Goal: Feedback & Contribution: Contribute content

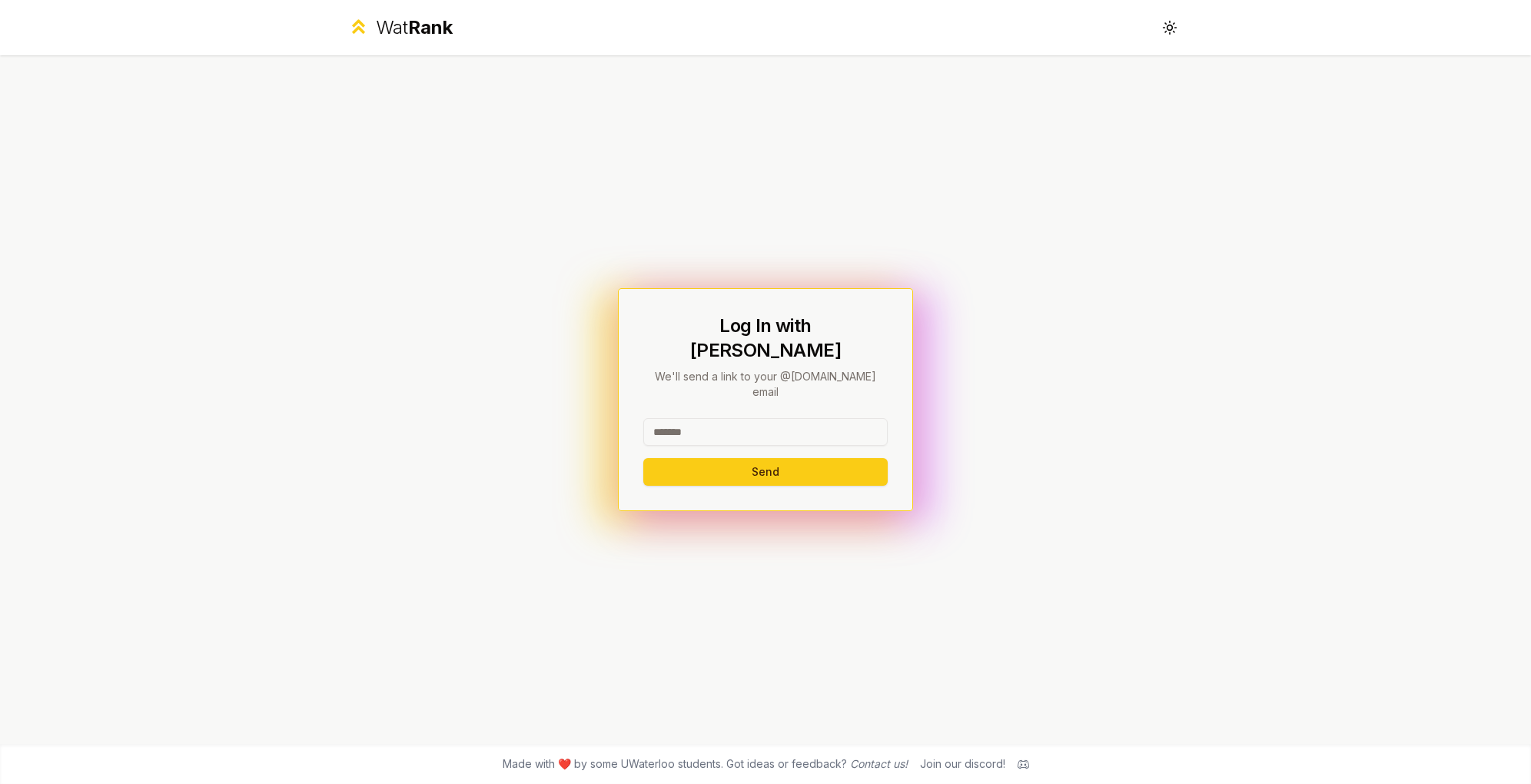
click at [771, 418] on input at bounding box center [765, 432] width 244 height 28
click at [793, 458] on button "Send" at bounding box center [765, 471] width 244 height 28
type input "********"
click at [643, 458] on button "Send" at bounding box center [765, 471] width 244 height 28
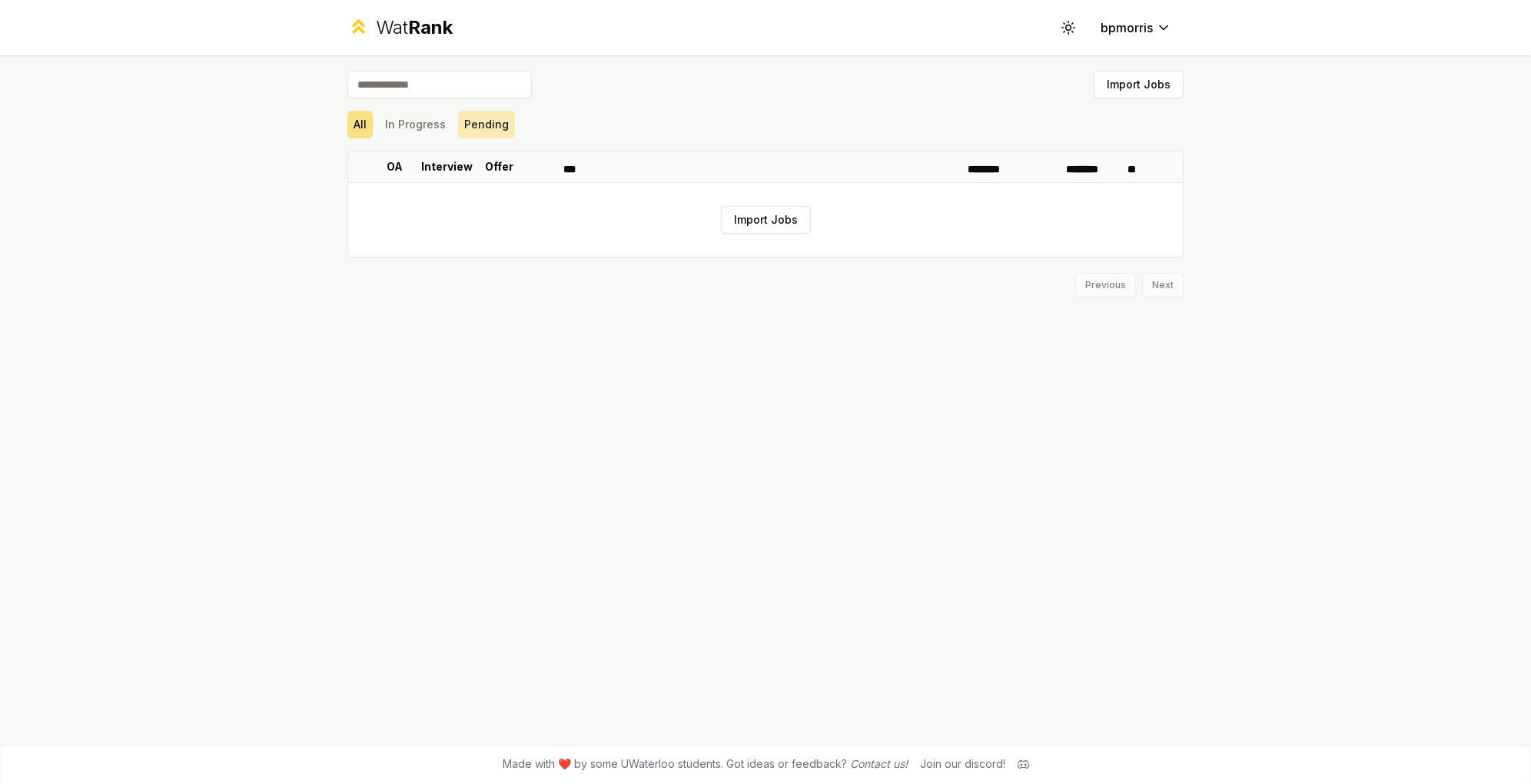
click at [515, 111] on button "Pending" at bounding box center [485, 124] width 56 height 28
click at [531, 71] on input at bounding box center [439, 84] width 185 height 28
click at [453, 22] on span "Rank" at bounding box center [430, 27] width 45 height 22
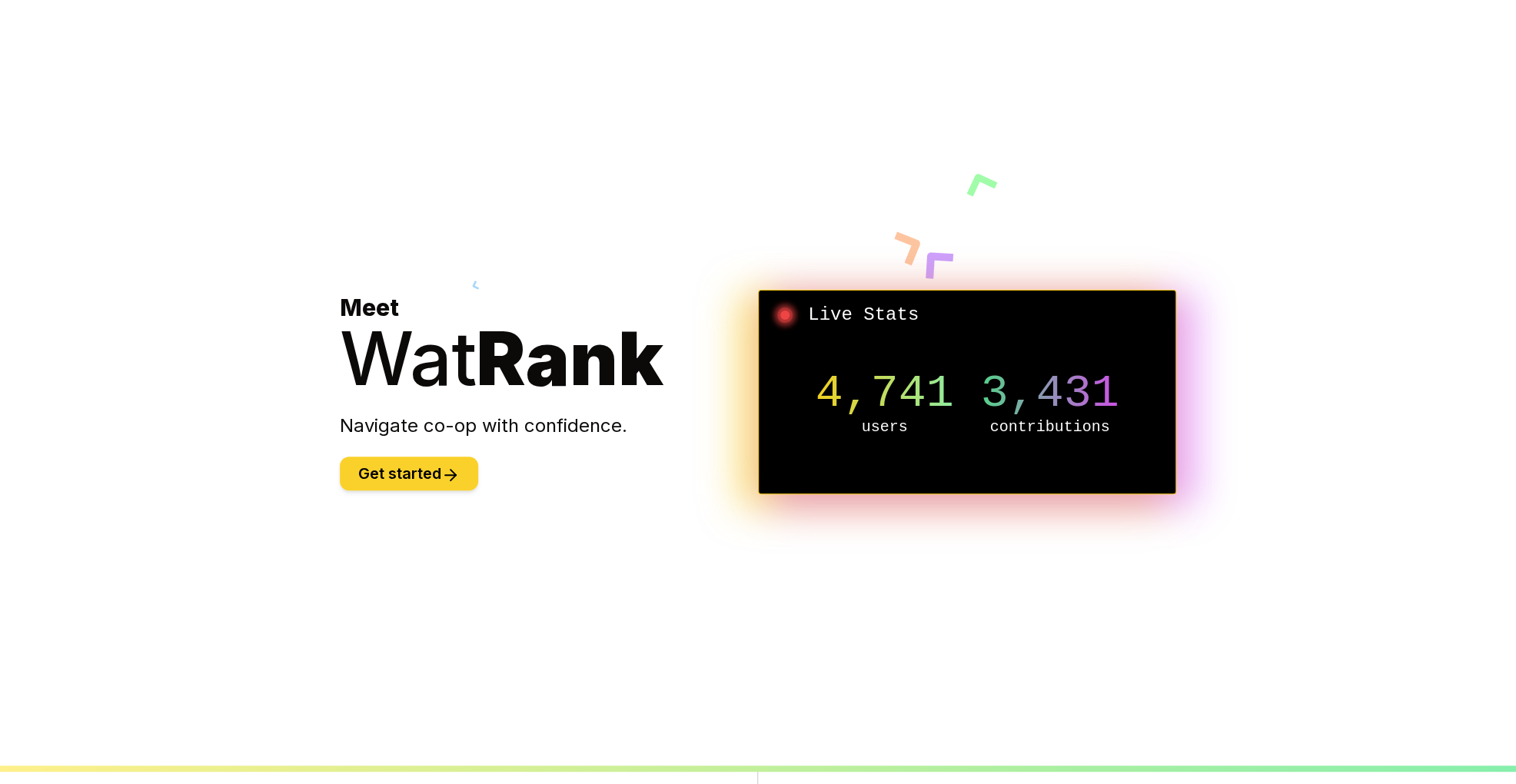
click at [478, 457] on button "Get started" at bounding box center [409, 473] width 138 height 34
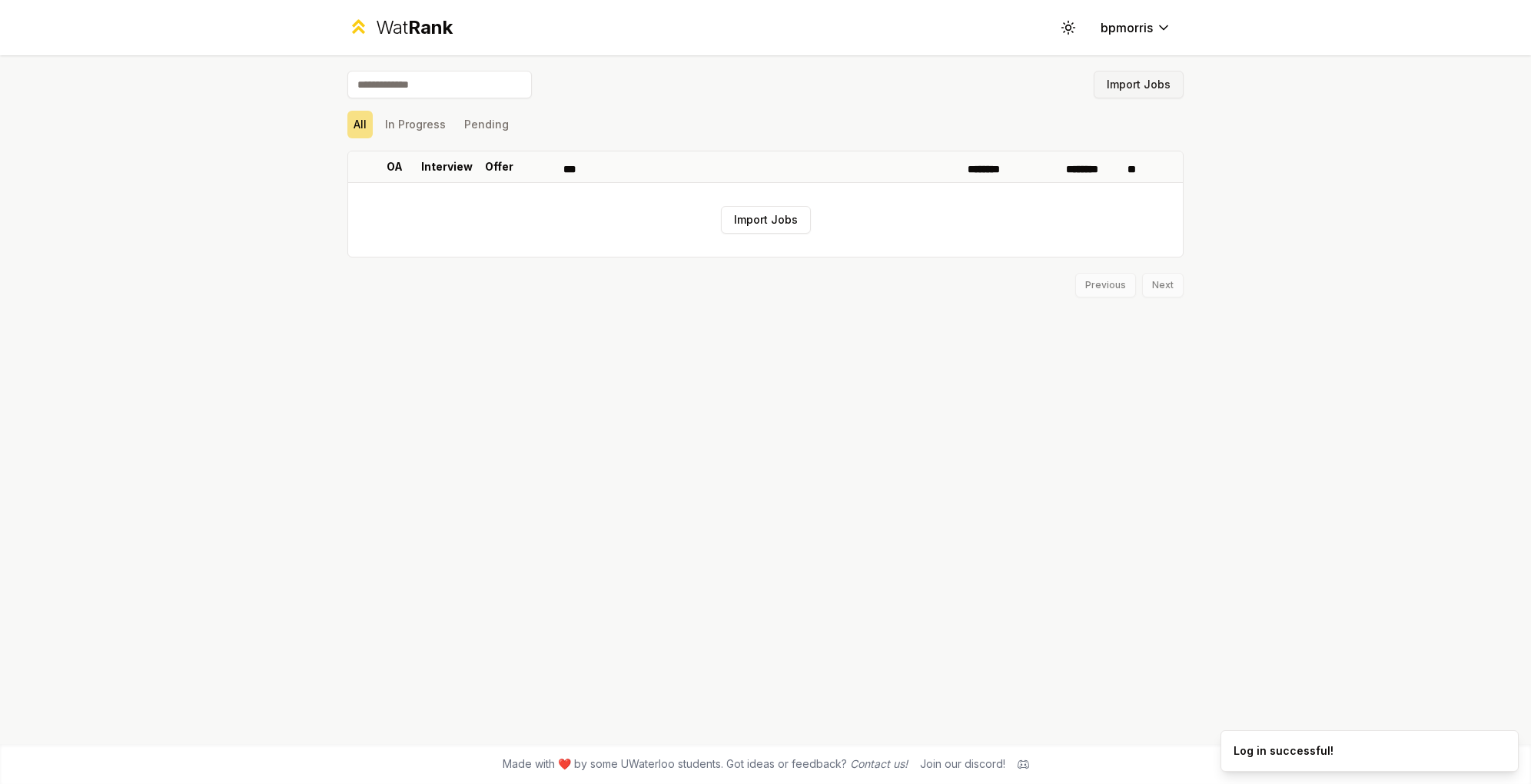
click at [1093, 71] on button "Import Jobs" at bounding box center [1138, 84] width 90 height 28
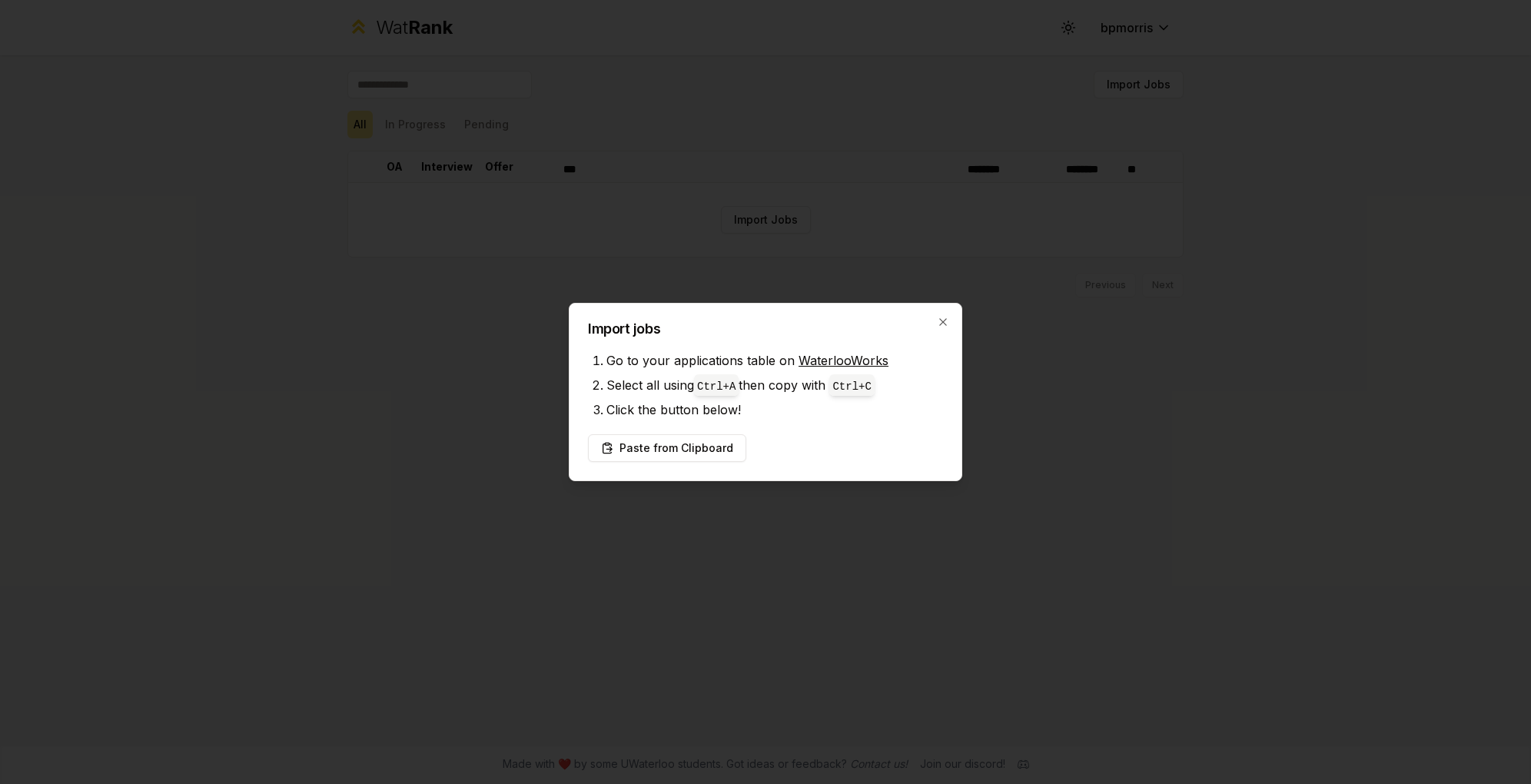
click at [901, 329] on div "Import jobs Go to your applications table on WaterlooWorks Select all using Ctr…" at bounding box center [765, 392] width 394 height 178
click at [824, 363] on link "WaterlooWorks" at bounding box center [844, 360] width 90 height 15
click at [654, 435] on button "Paste from Clipboard" at bounding box center [666, 448] width 158 height 28
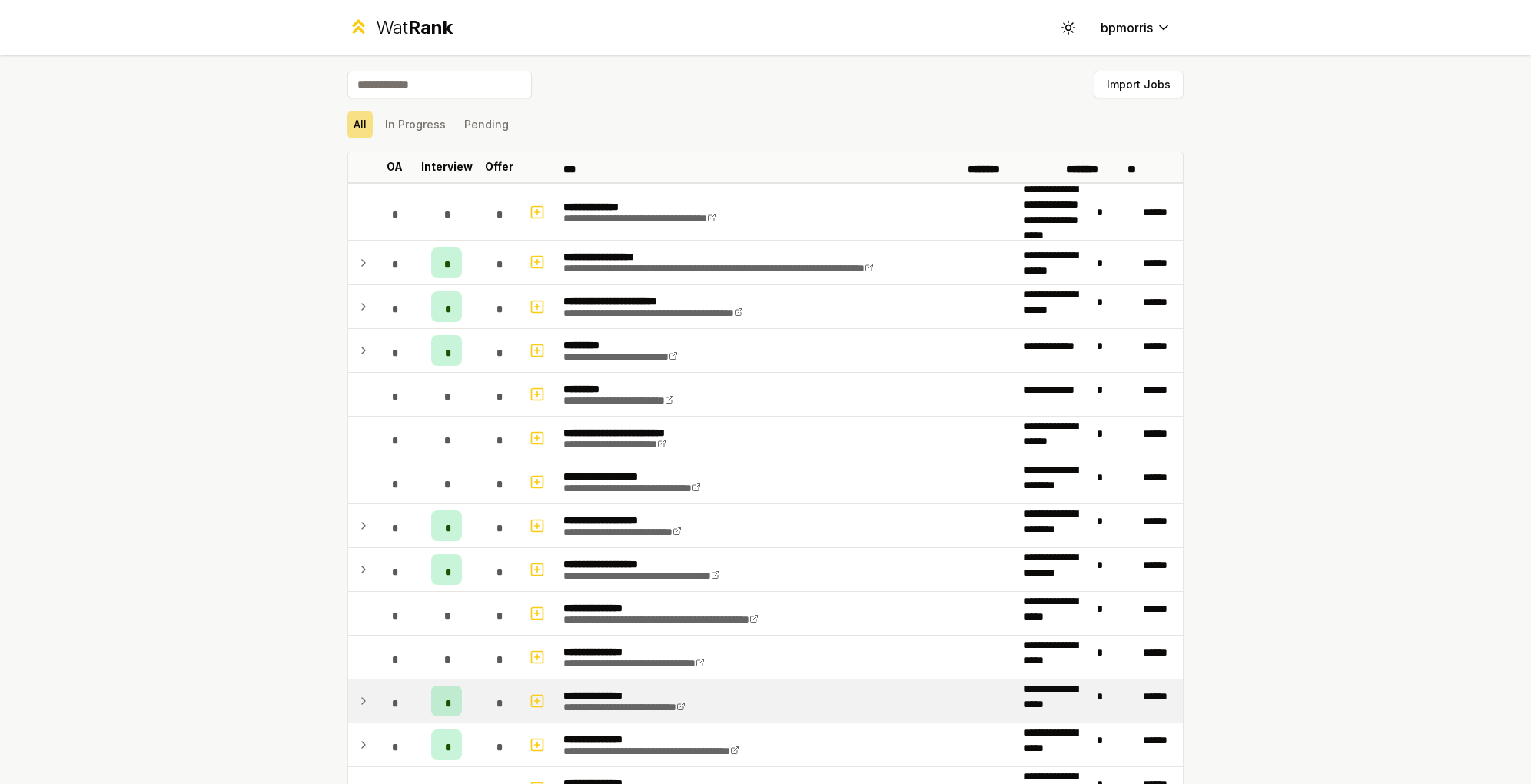
click at [751, 680] on td "**********" at bounding box center [787, 701] width 460 height 43
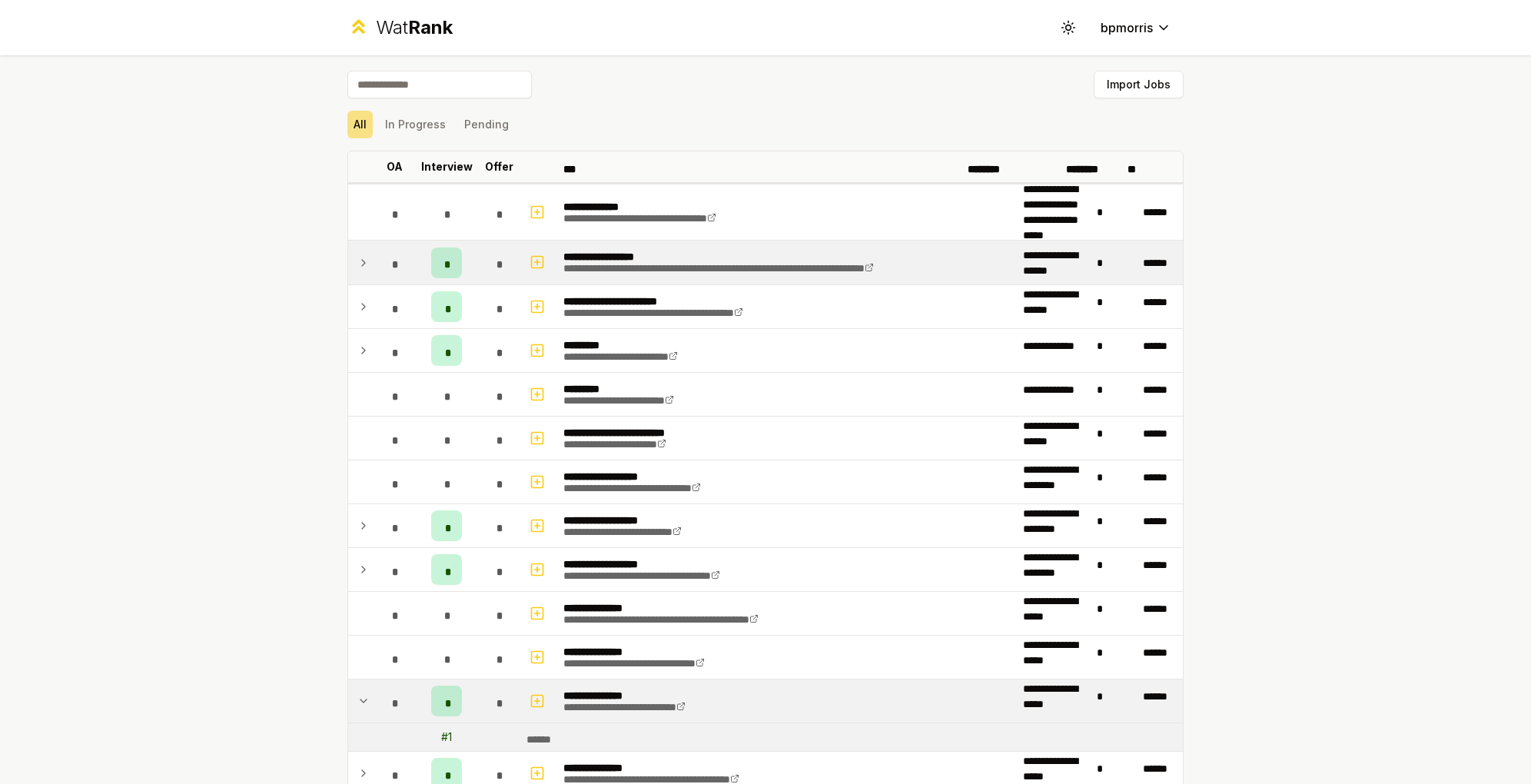
click at [477, 240] on td "*" at bounding box center [446, 262] width 61 height 44
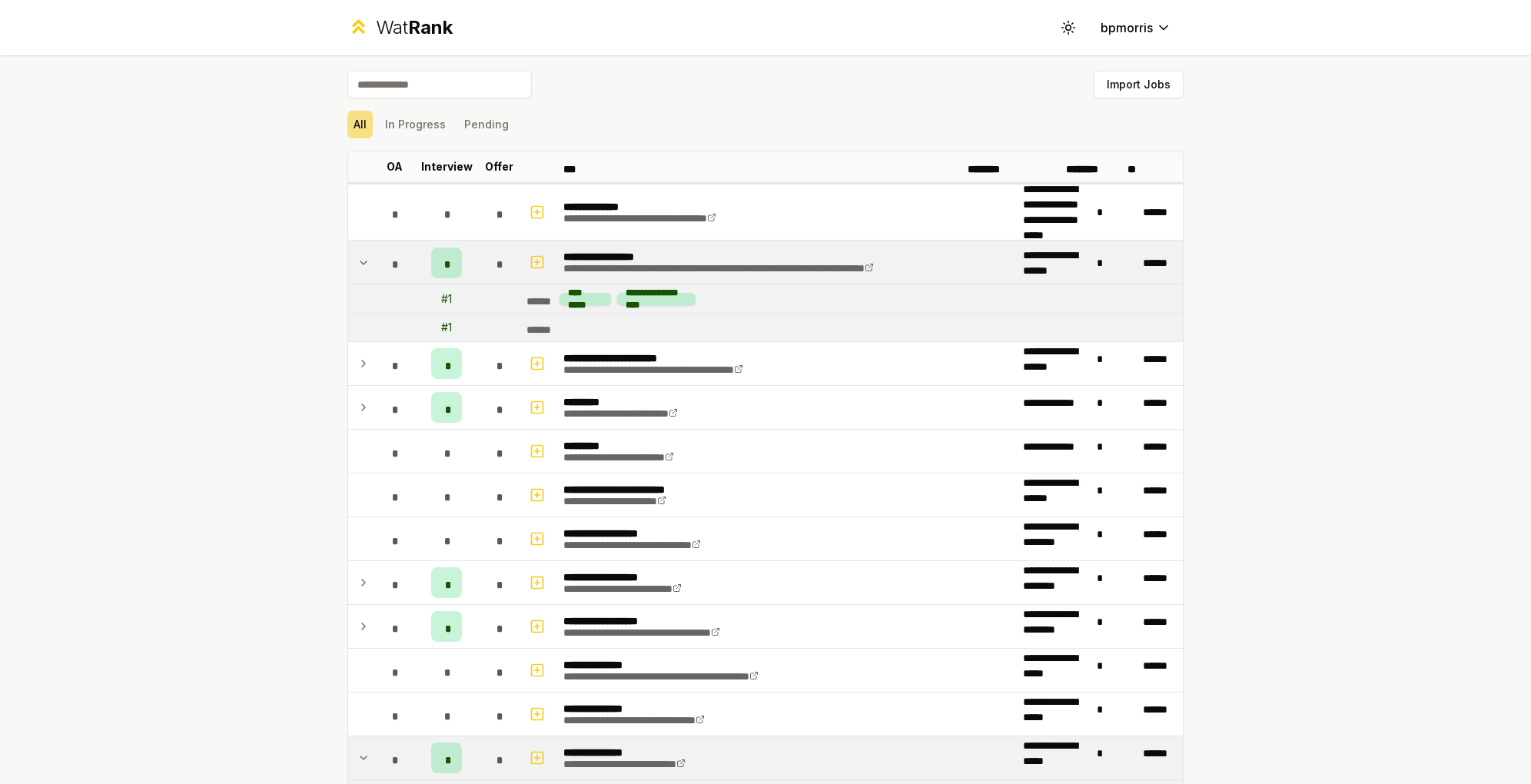
click at [514, 247] on div "*" at bounding box center [499, 262] width 31 height 31
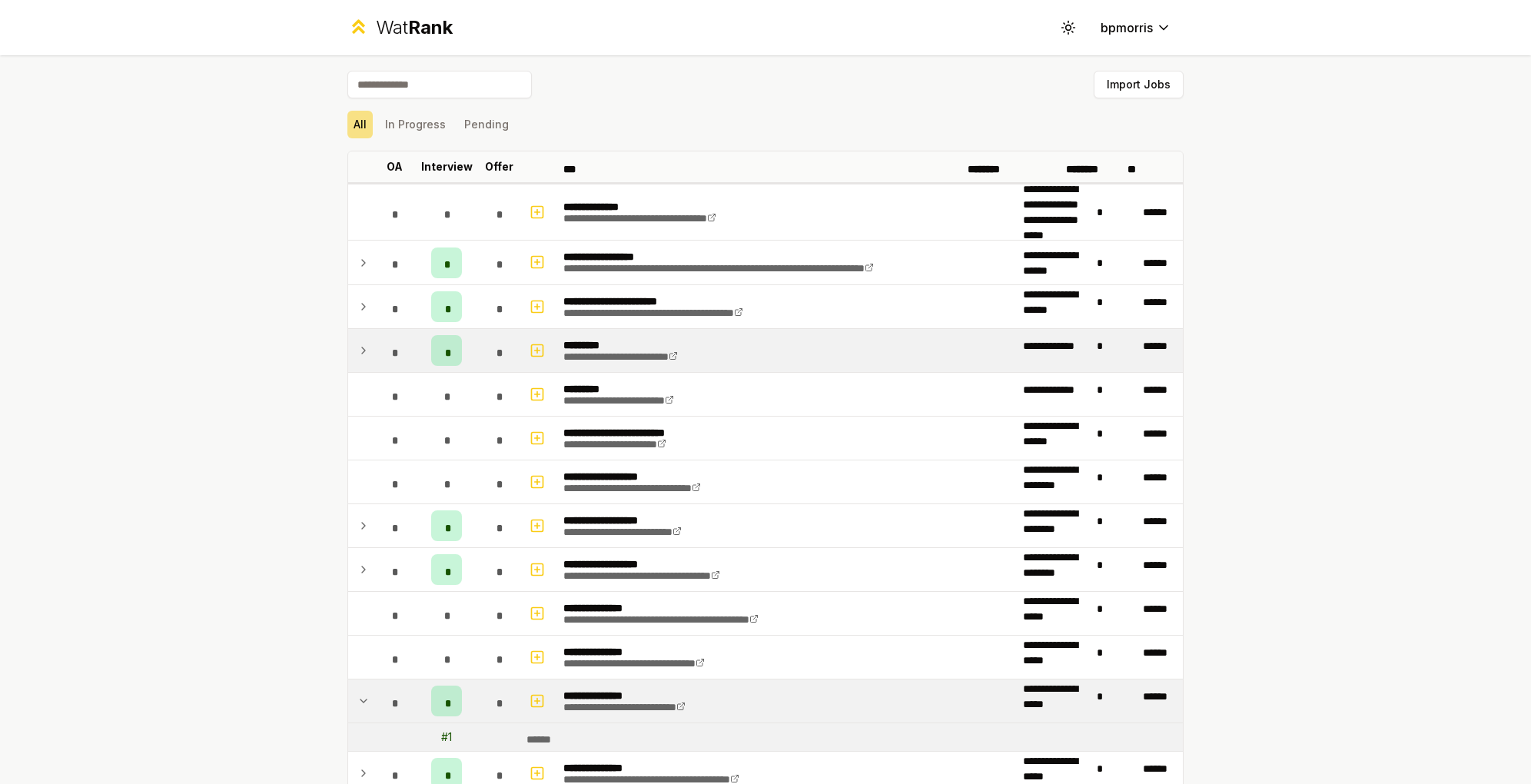
click at [462, 335] on div "*" at bounding box center [446, 350] width 31 height 31
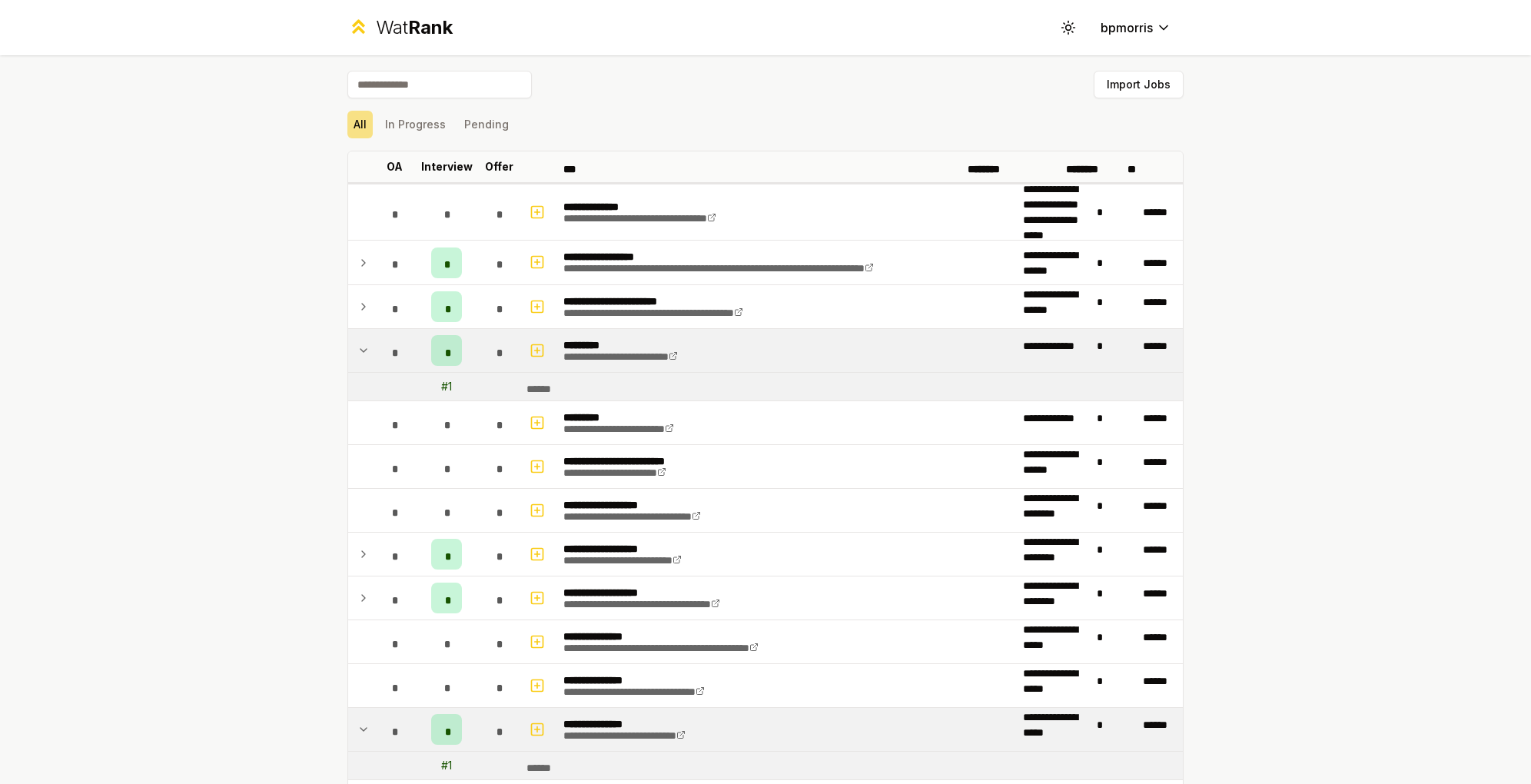
click at [449, 345] on span "*" at bounding box center [447, 350] width 4 height 11
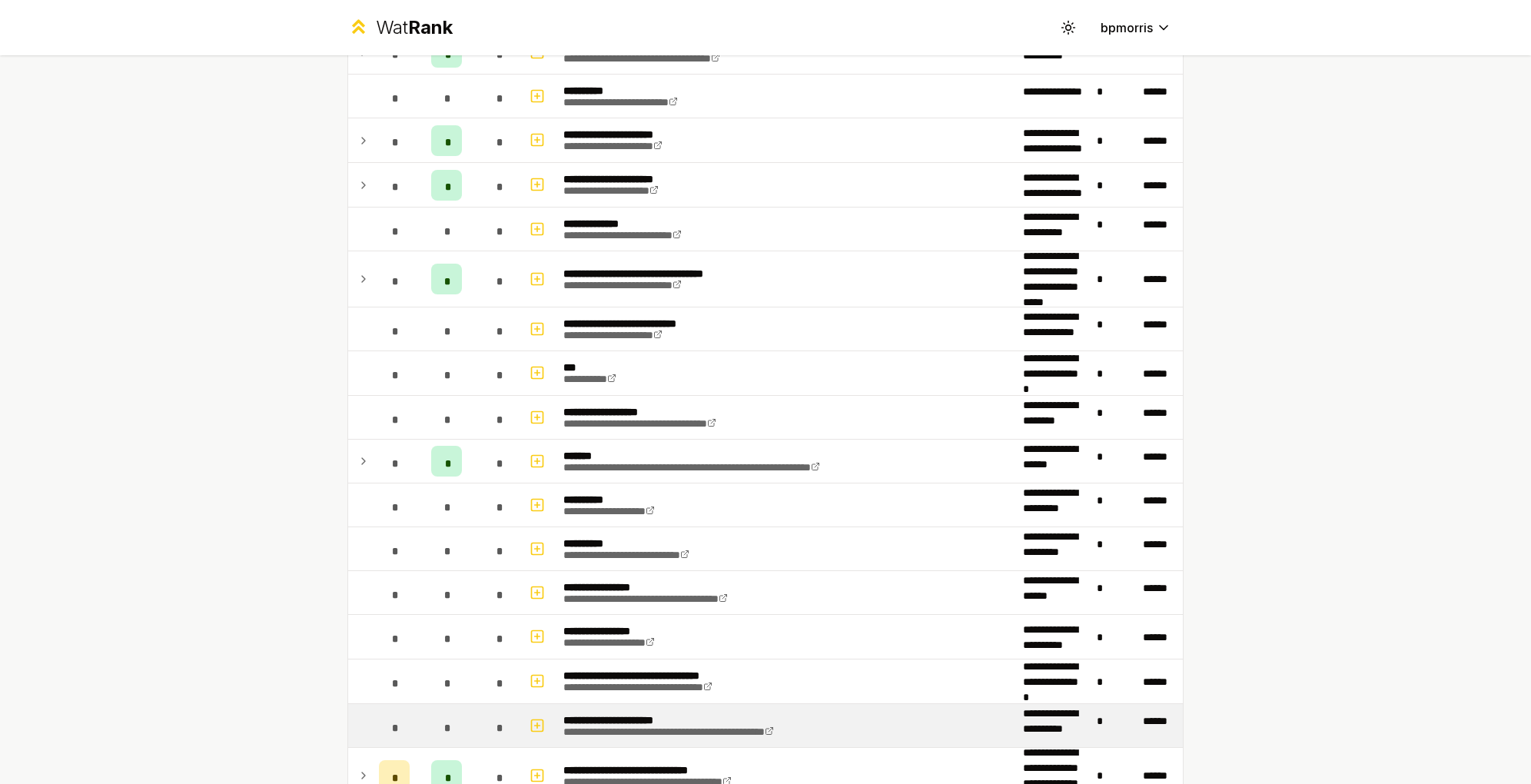
scroll to position [808, 0]
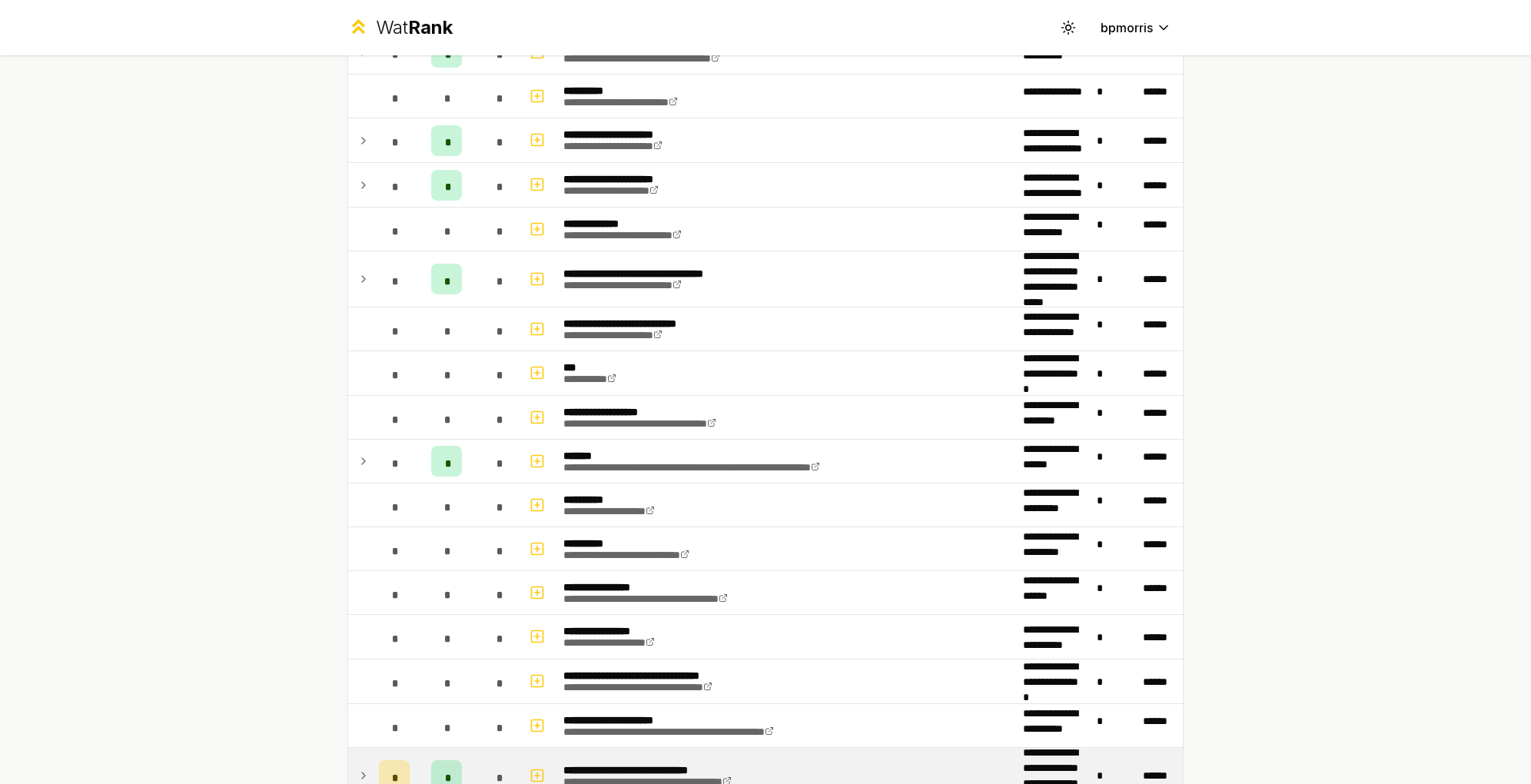
click at [416, 748] on td "*" at bounding box center [394, 775] width 43 height 56
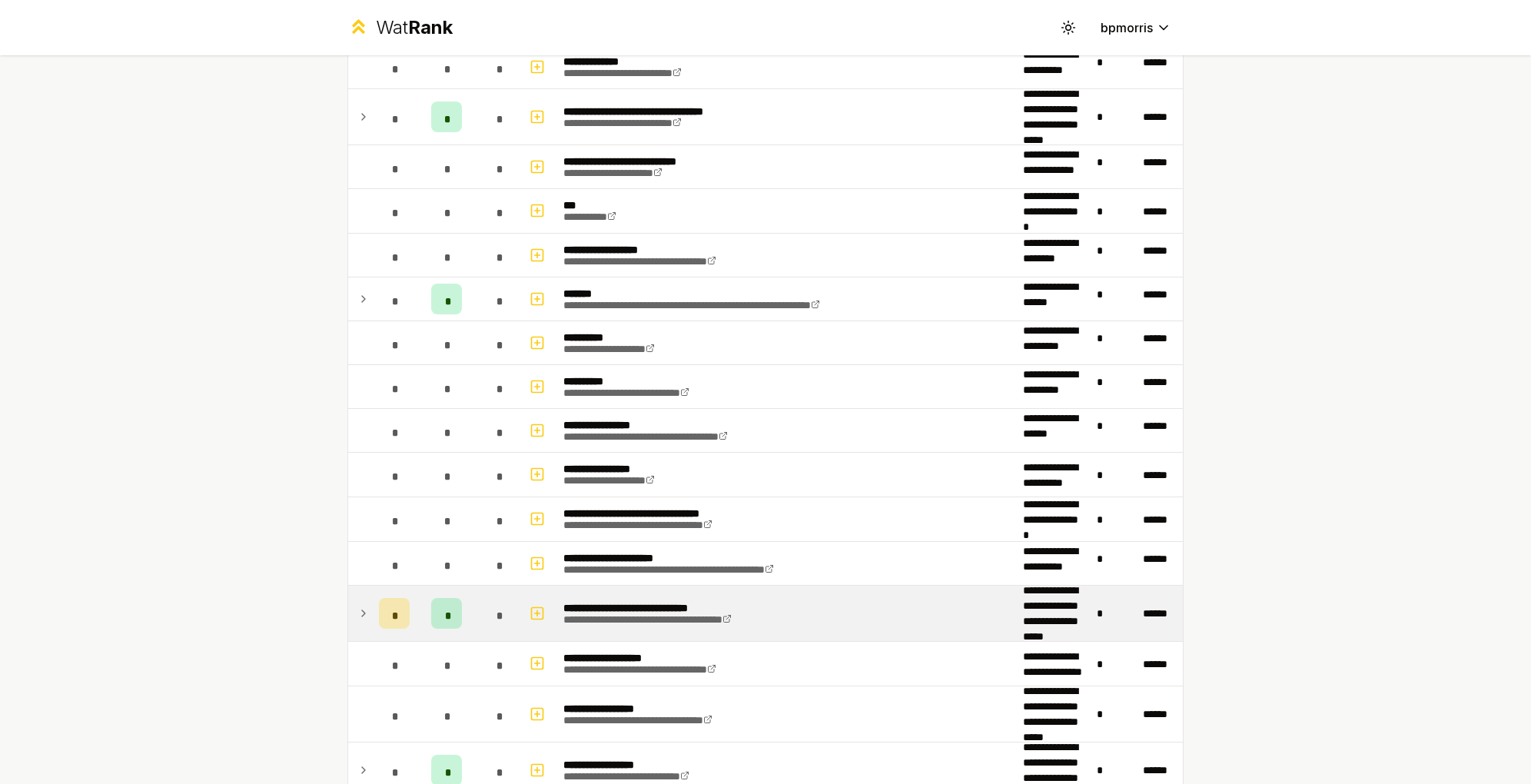
scroll to position [1181, 0]
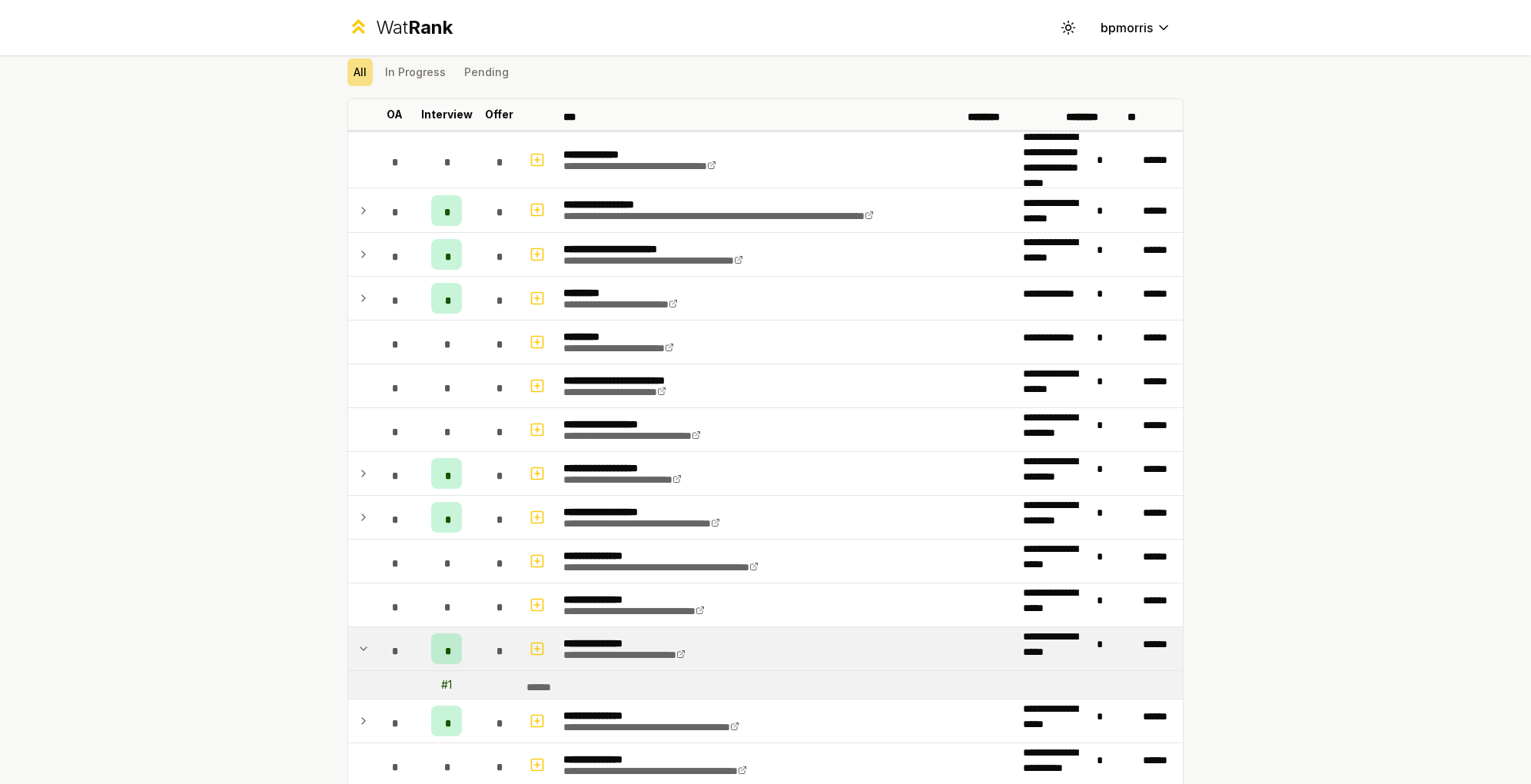
scroll to position [0, 0]
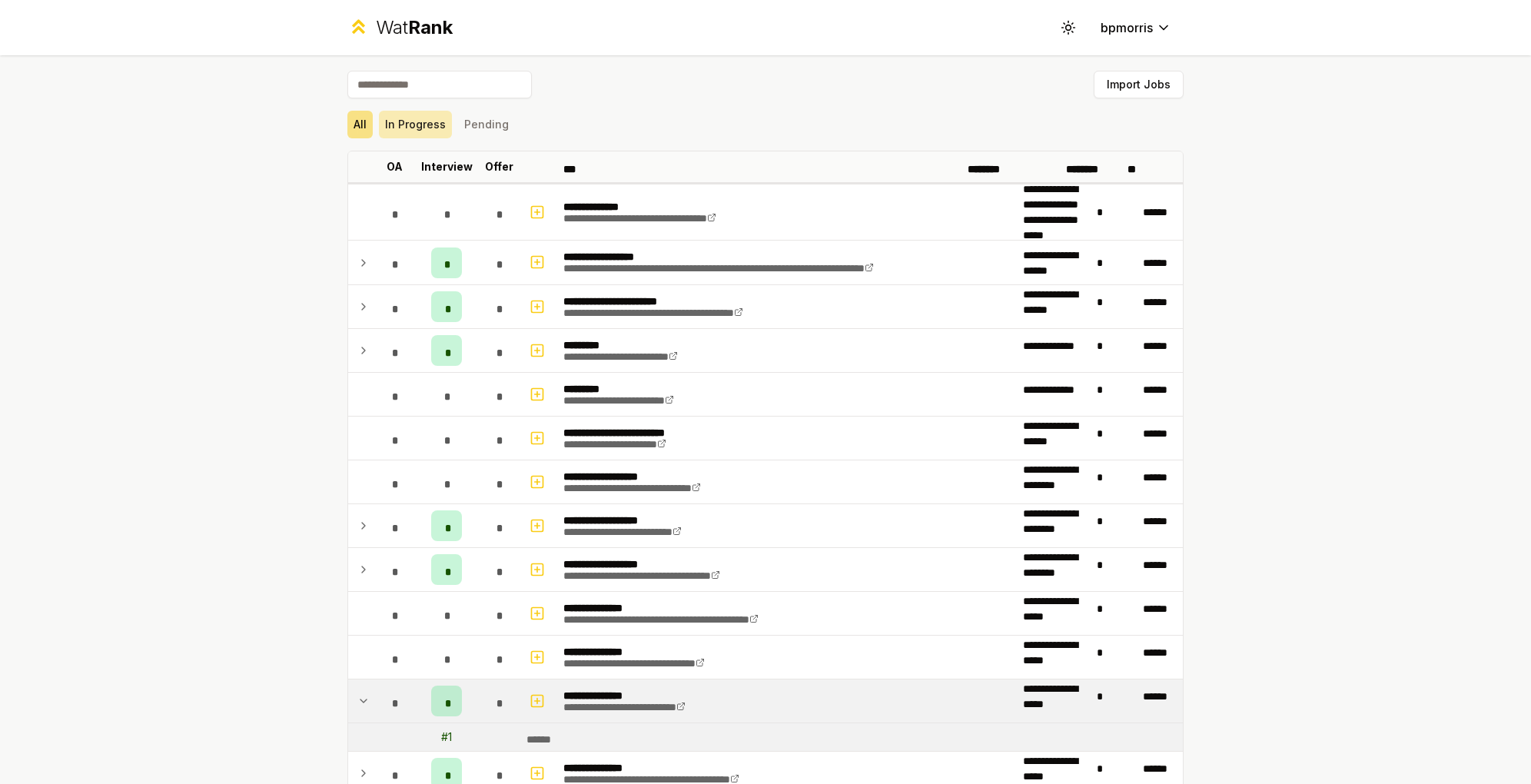
click at [452, 111] on button "In Progress" at bounding box center [416, 124] width 73 height 28
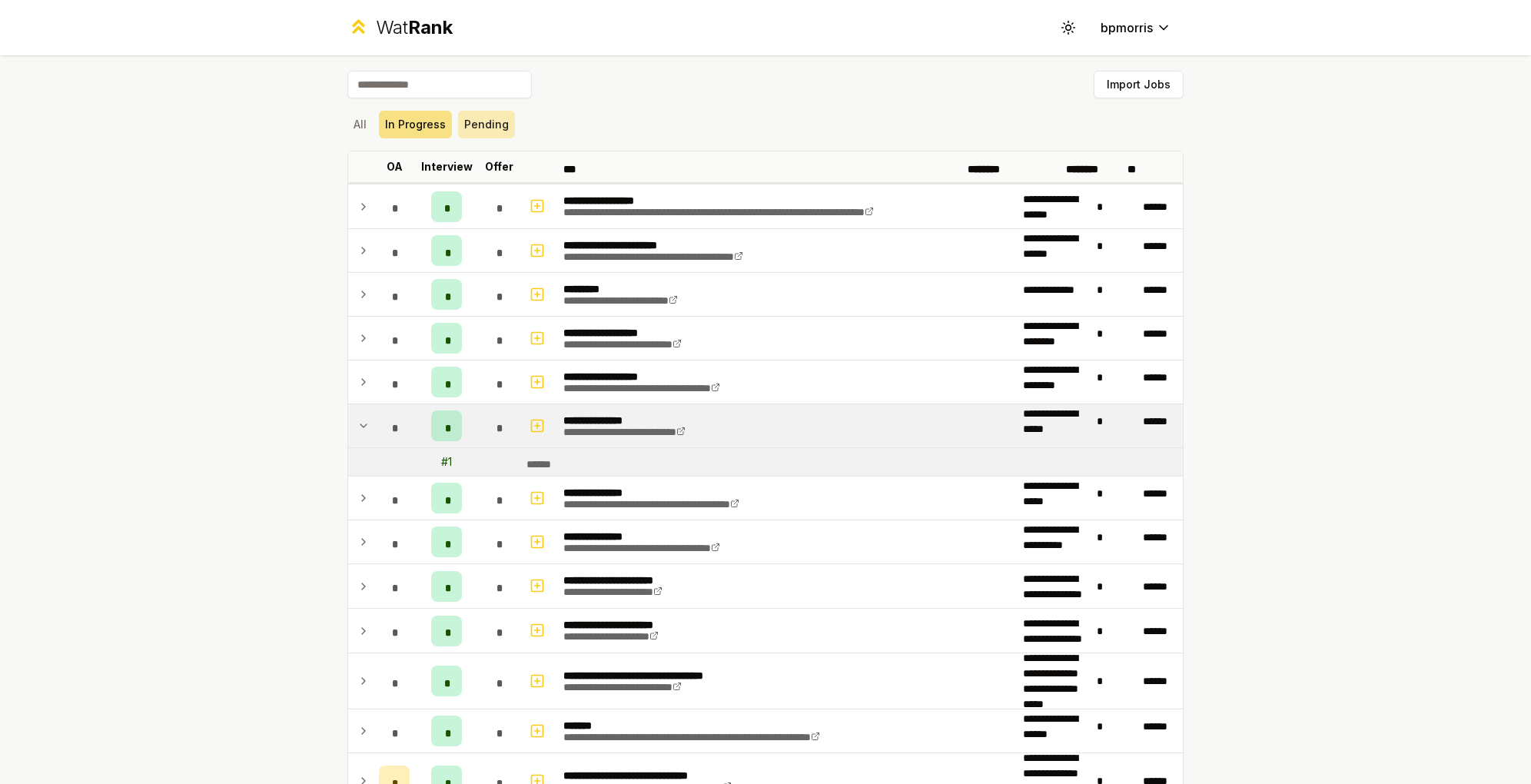
click at [515, 111] on button "Pending" at bounding box center [485, 124] width 56 height 28
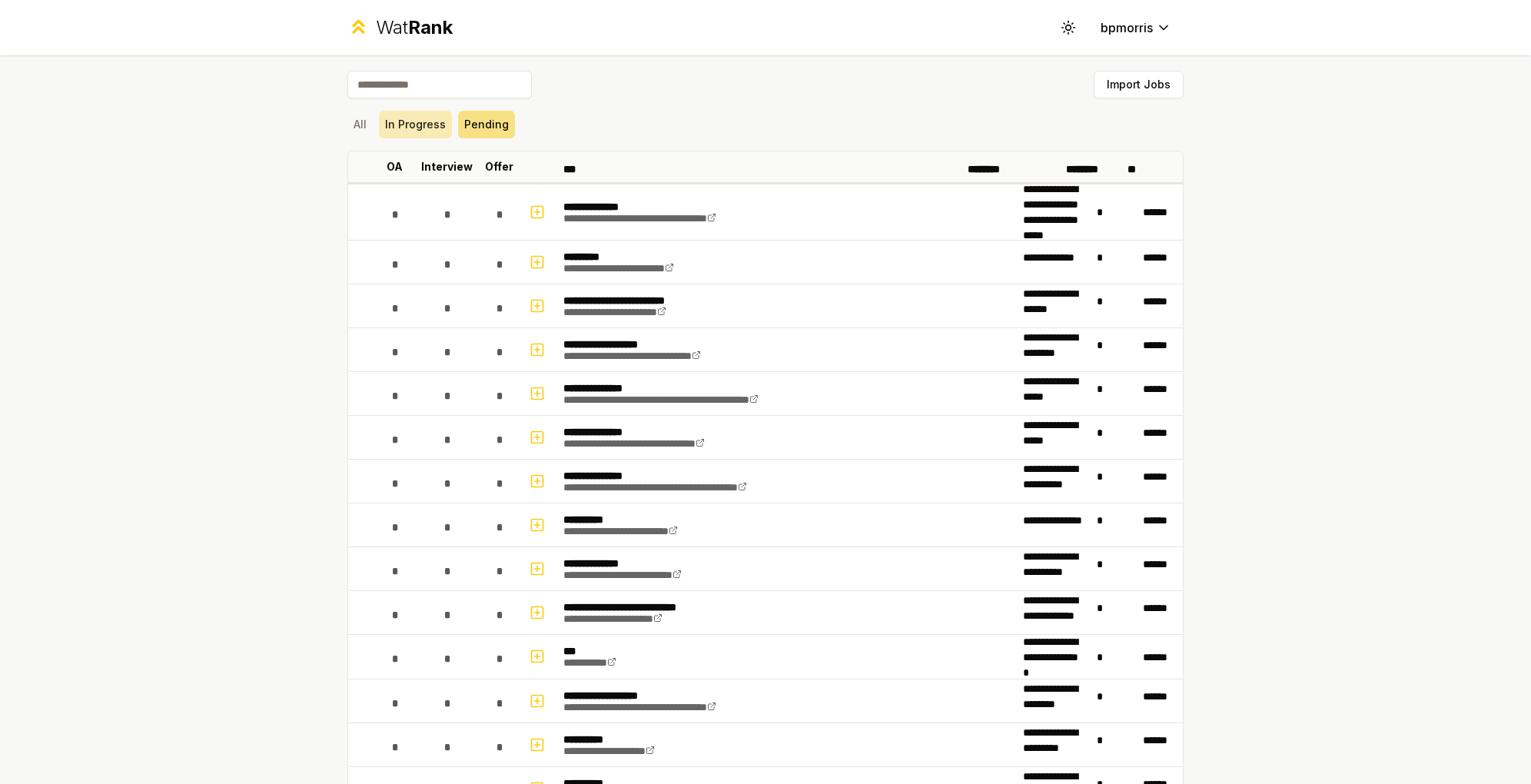
click at [452, 111] on button "In Progress" at bounding box center [416, 124] width 73 height 28
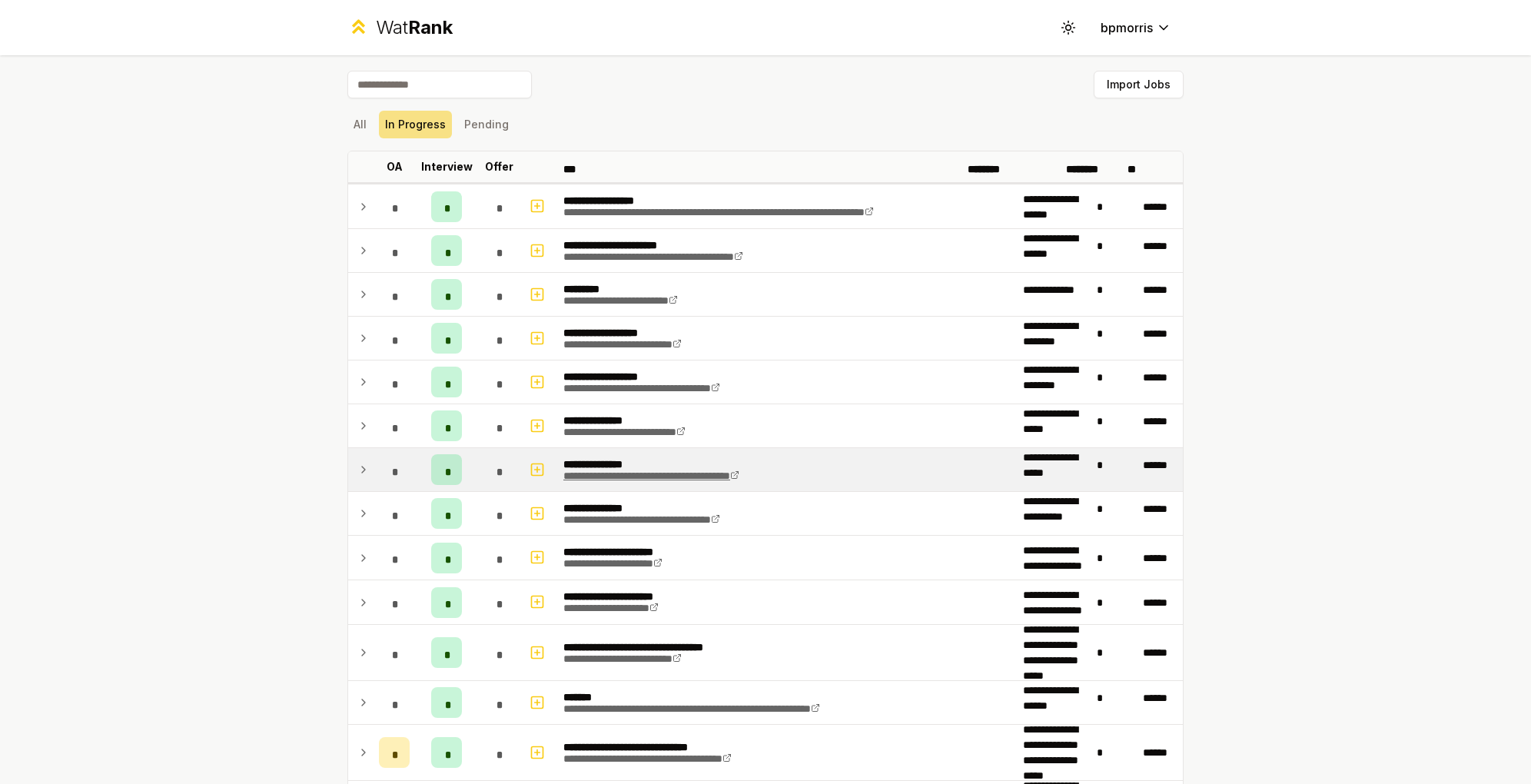
click at [651, 470] on link "**********" at bounding box center [651, 475] width 176 height 11
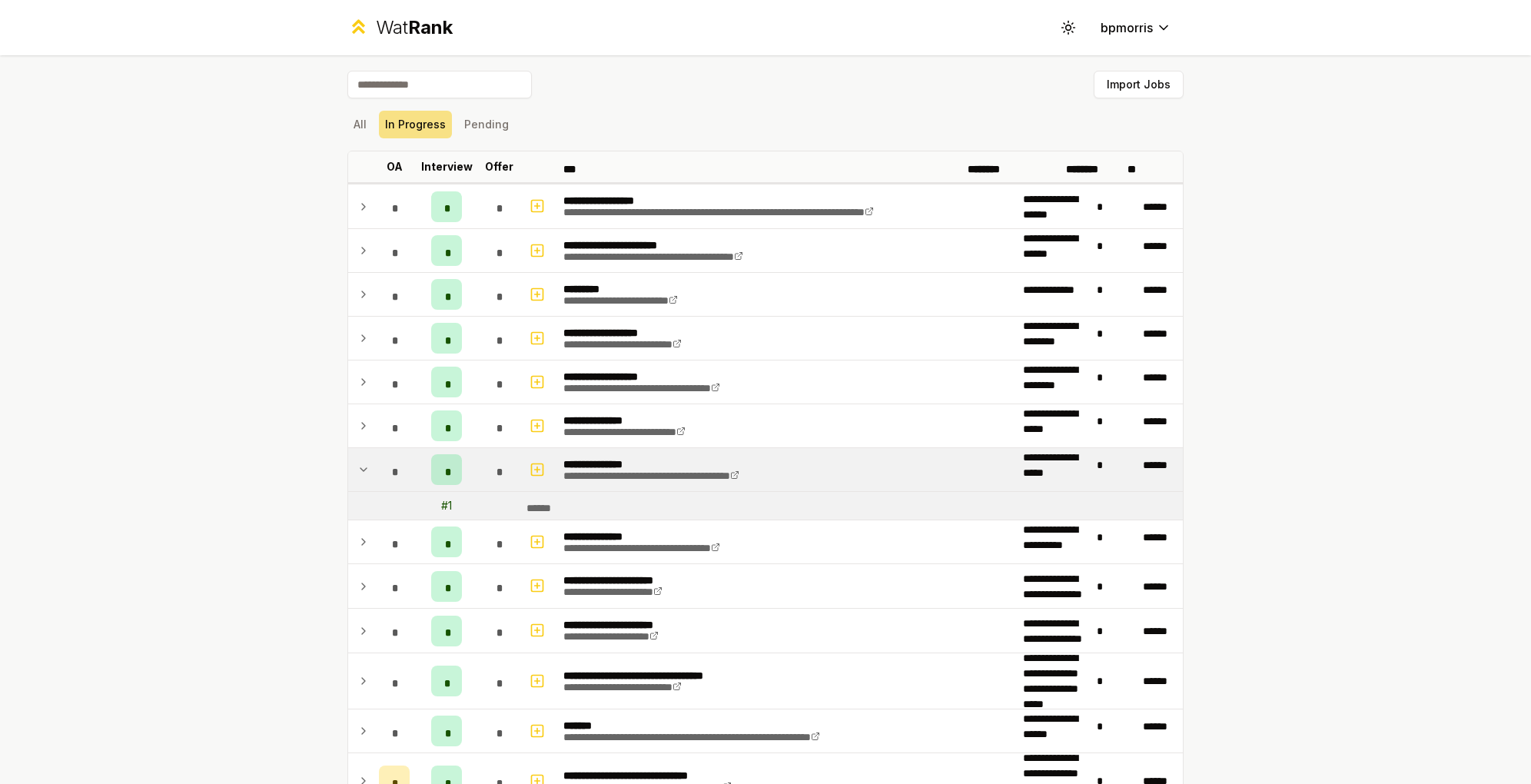
click at [629, 457] on p "**********" at bounding box center [648, 462] width 170 height 11
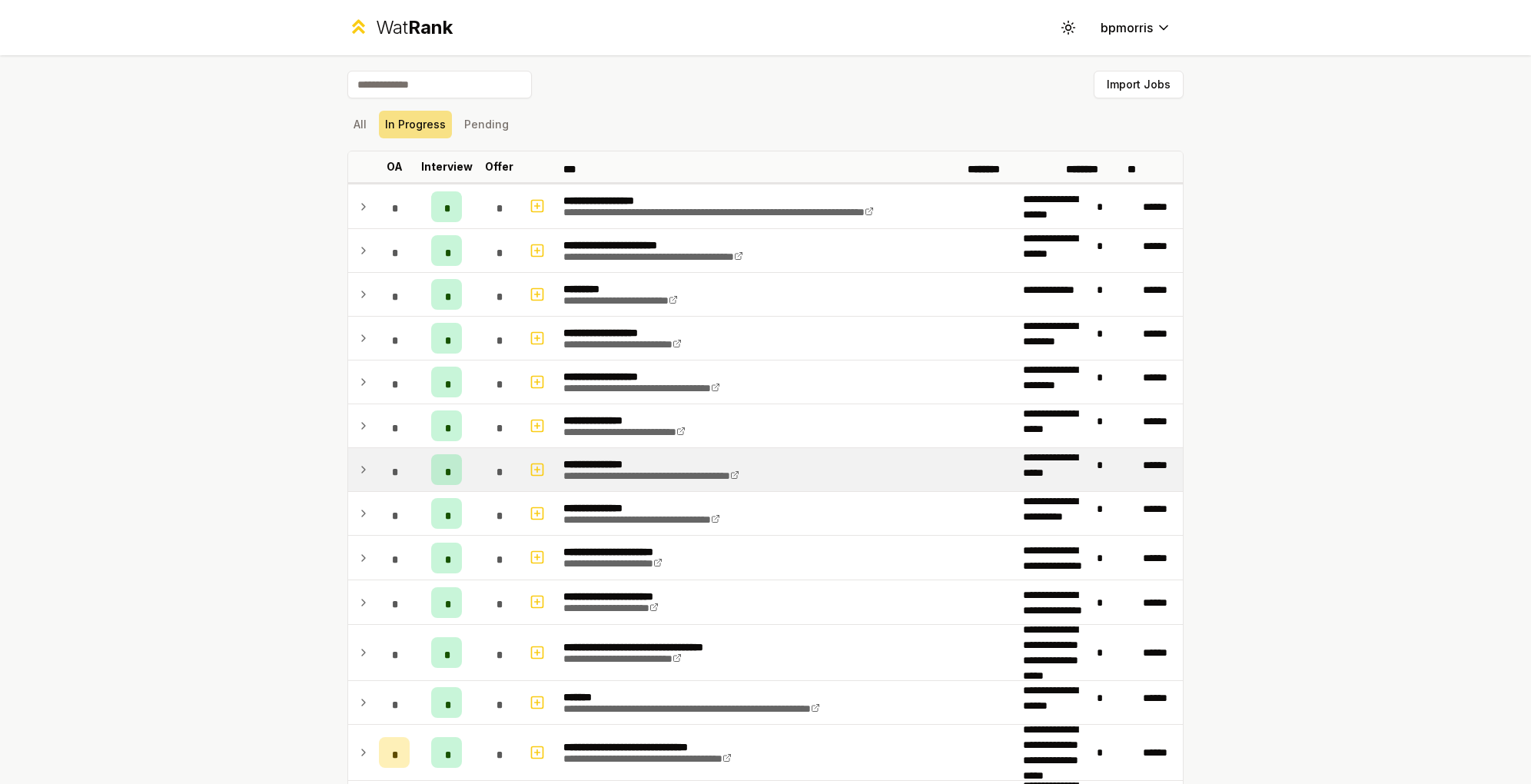
click at [462, 454] on div "*" at bounding box center [446, 469] width 31 height 31
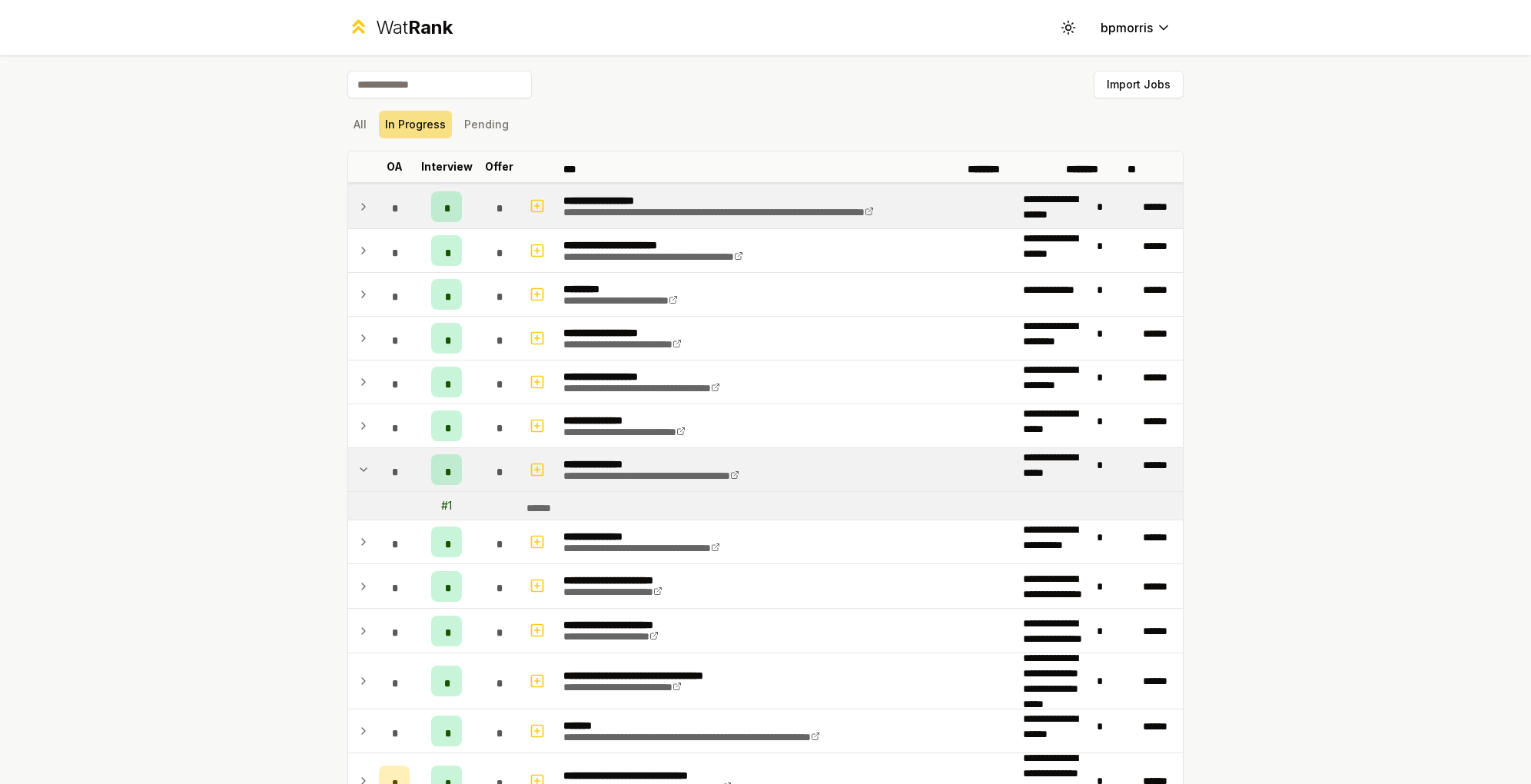
click at [450, 201] on span "*" at bounding box center [447, 207] width 6 height 11
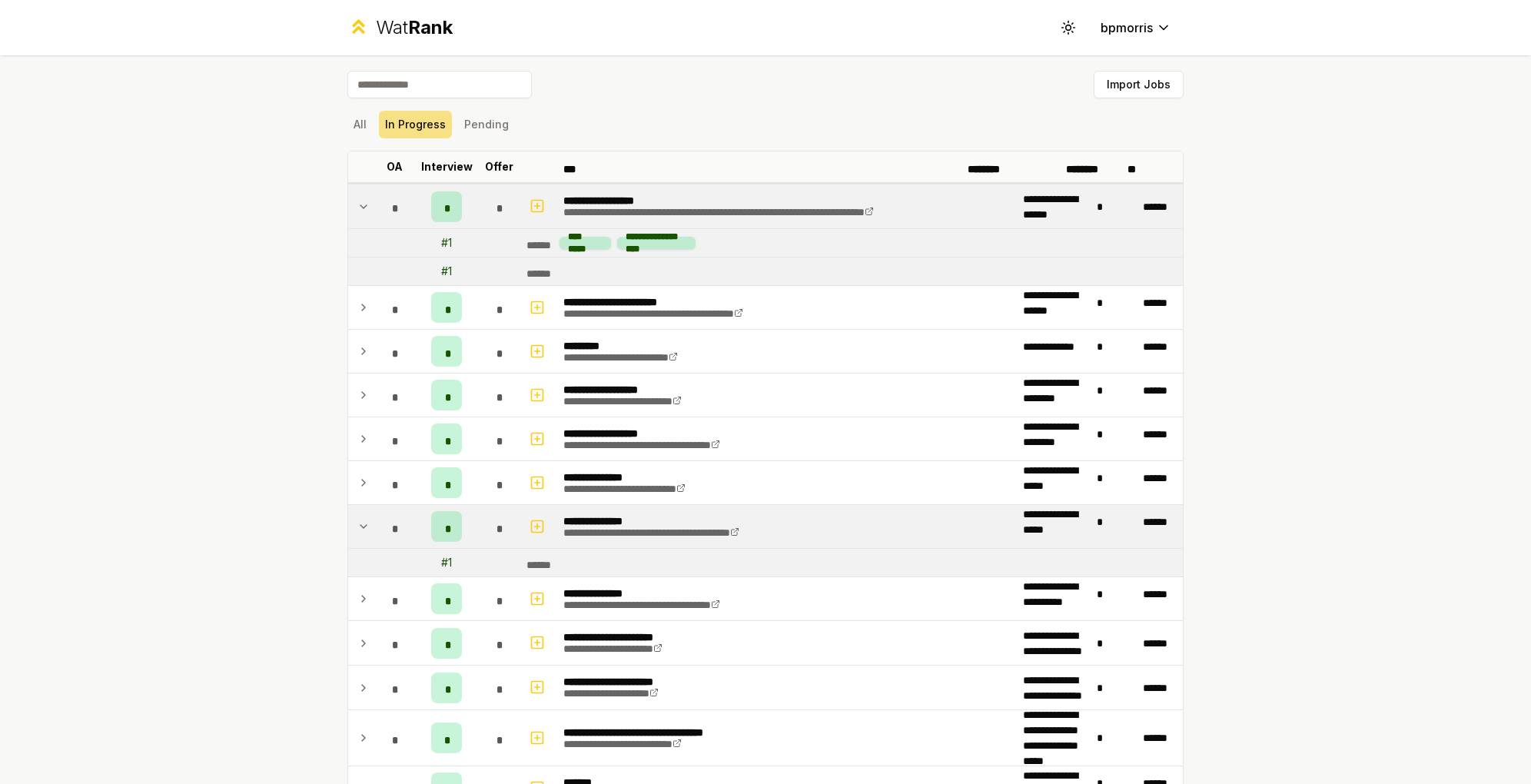
scroll to position [199, 0]
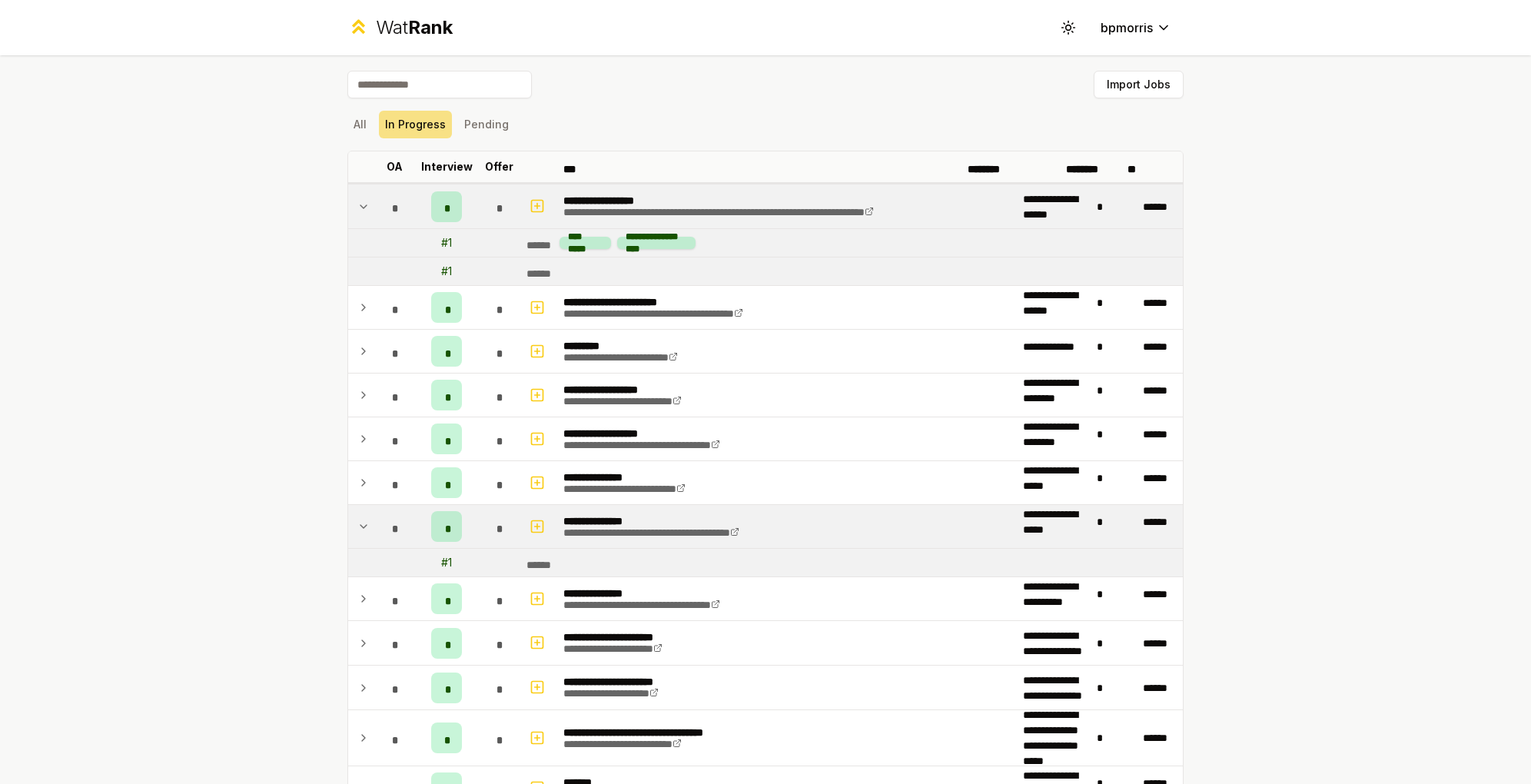
click at [452, 555] on div "# 1" at bounding box center [446, 563] width 11 height 15
drag, startPoint x: 615, startPoint y: 446, endPoint x: 500, endPoint y: 431, distance: 116.0
click at [500, 549] on tr "# 1 ******" at bounding box center [766, 563] width 835 height 29
click at [372, 111] on button "All" at bounding box center [360, 124] width 25 height 28
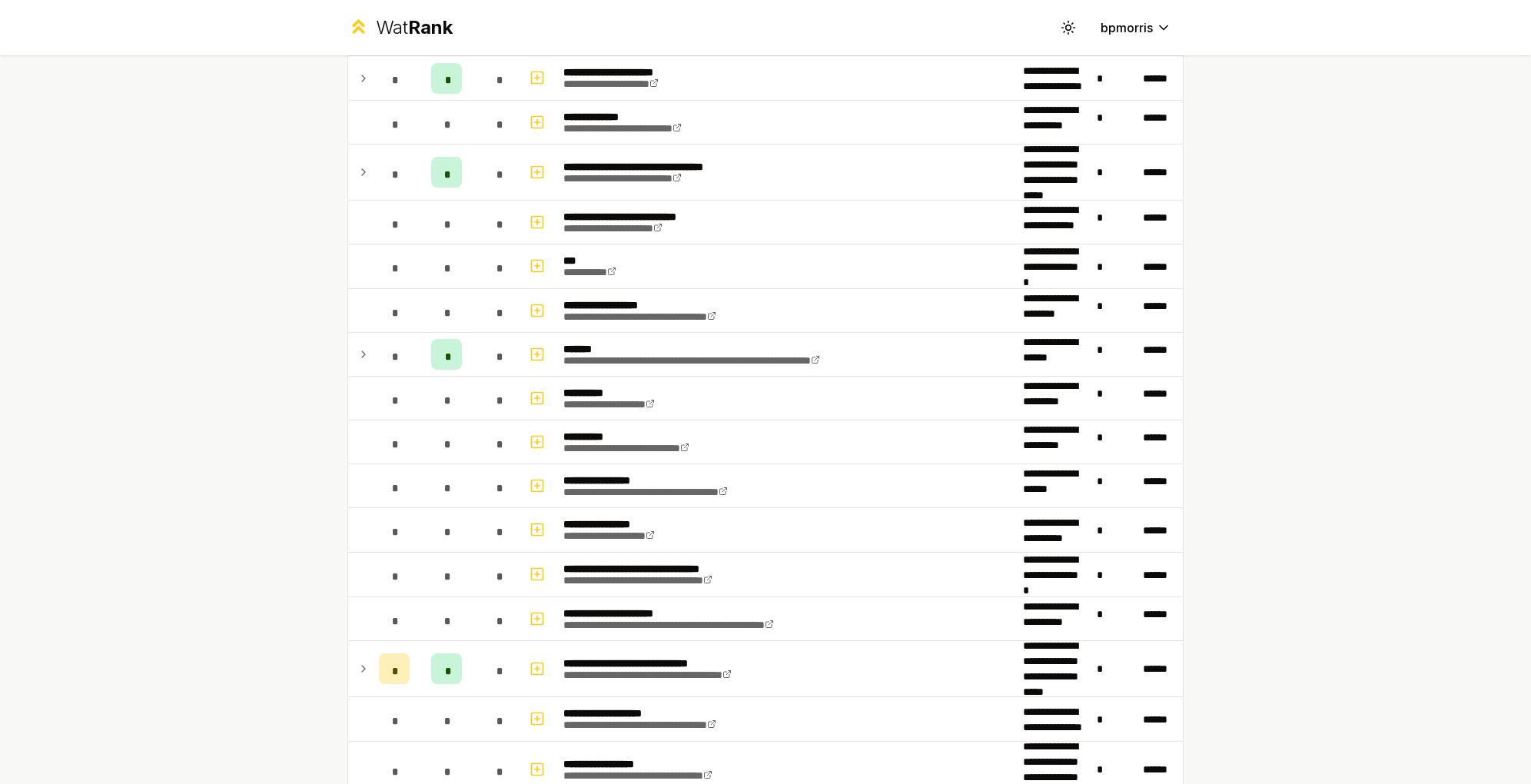
click at [607, 333] on td "**********" at bounding box center [787, 354] width 460 height 43
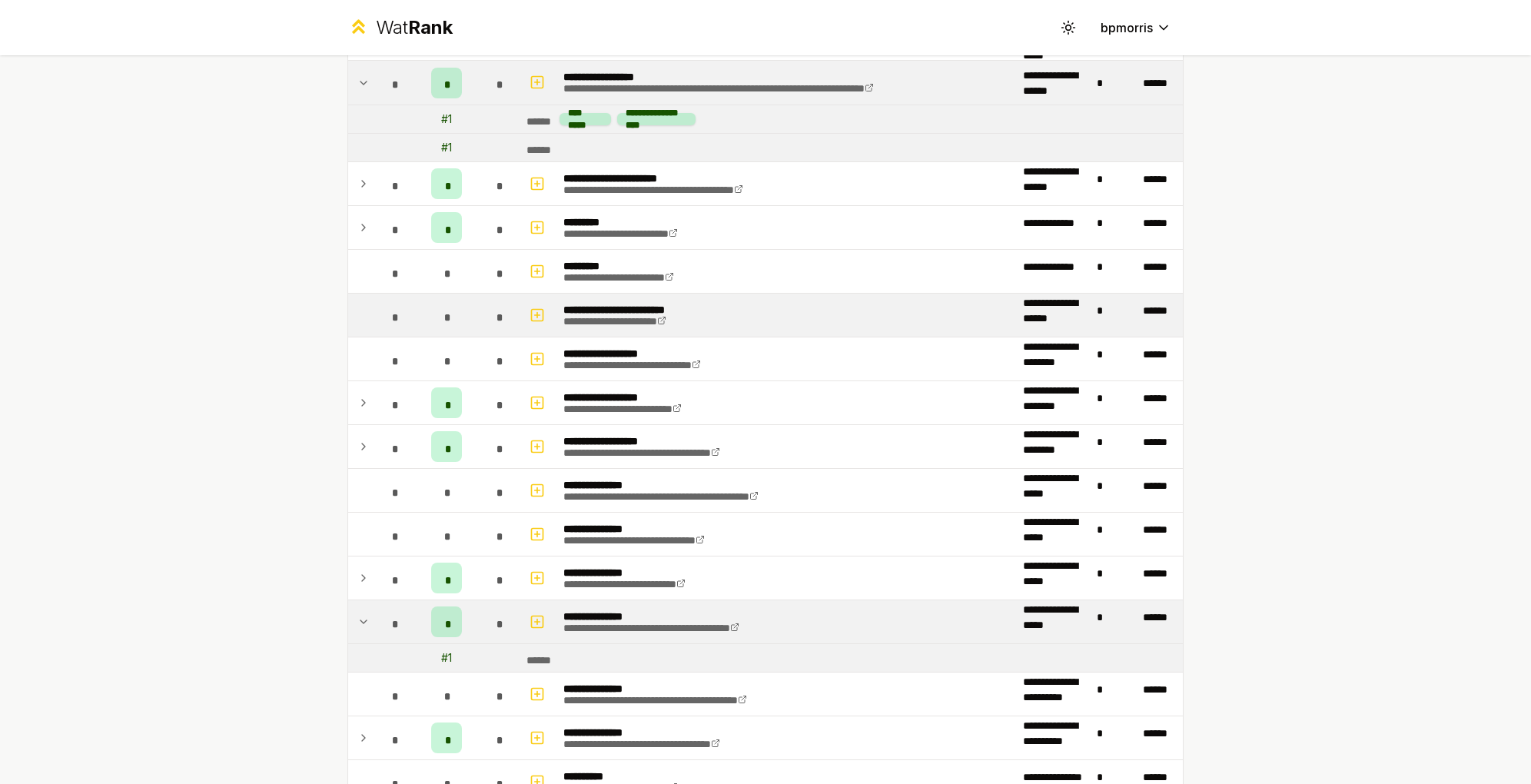
scroll to position [201, 0]
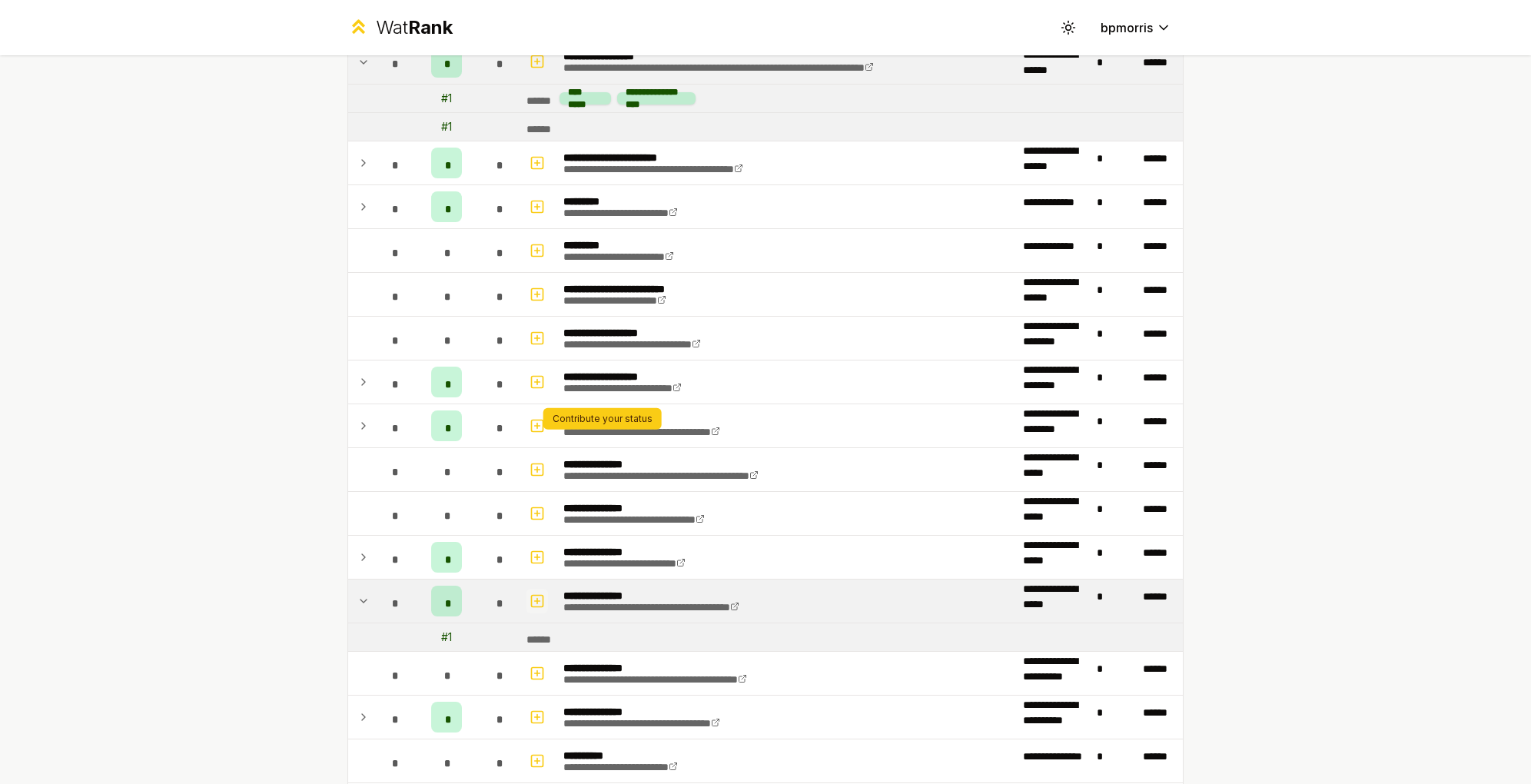
click at [545, 592] on icon "button" at bounding box center [537, 600] width 15 height 18
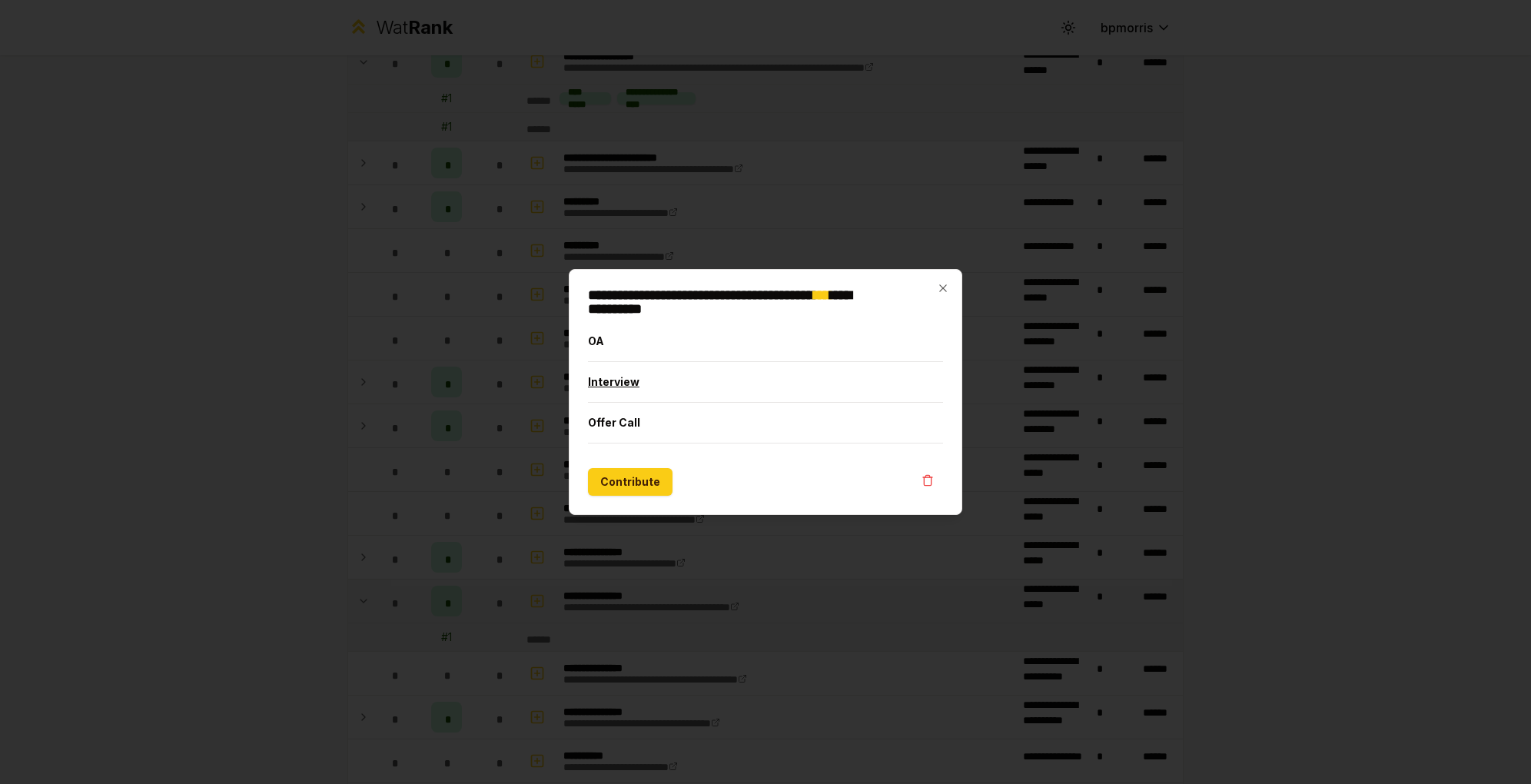
click at [731, 393] on button "Interview" at bounding box center [765, 382] width 355 height 40
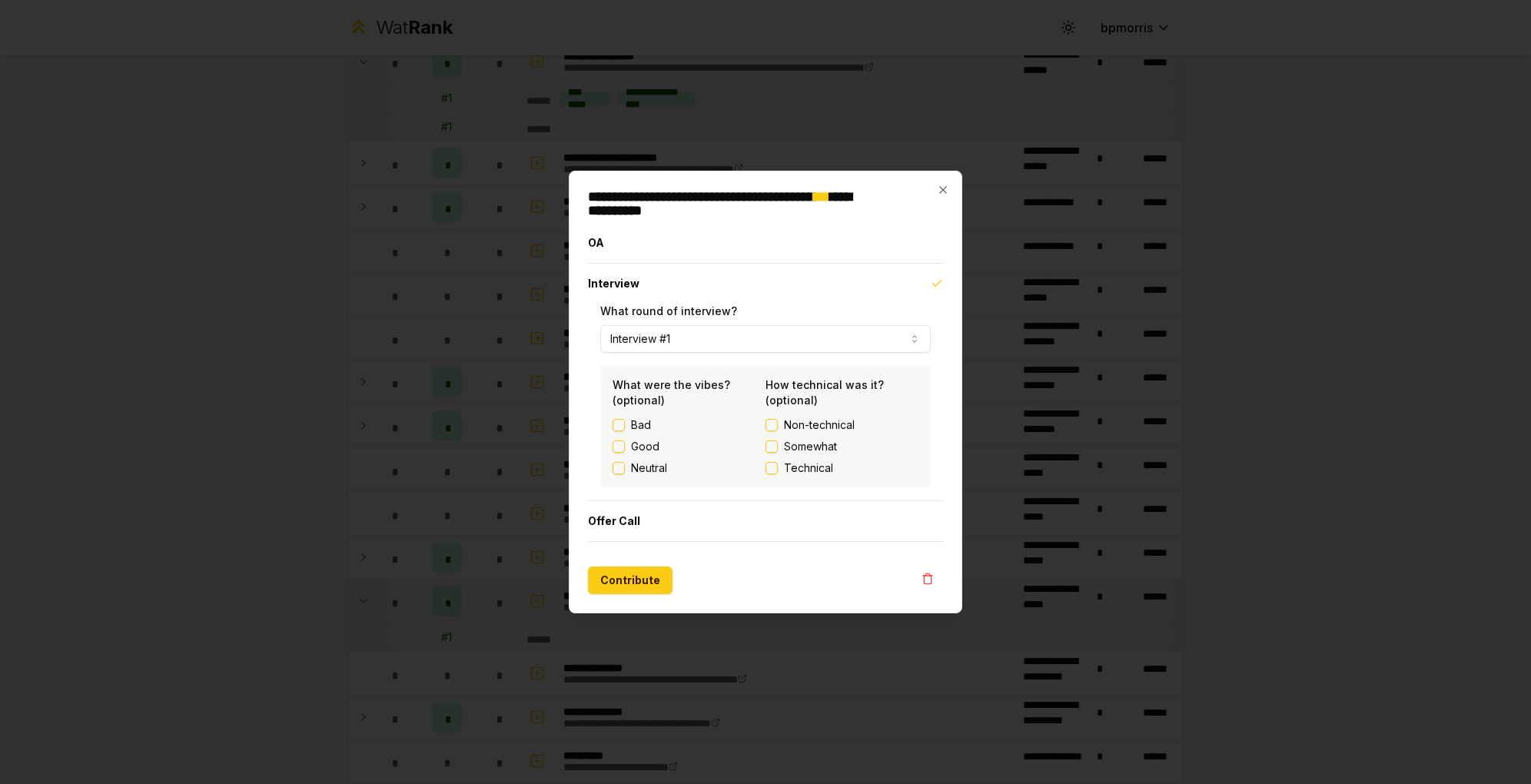
click at [625, 440] on button "Good" at bounding box center [619, 446] width 12 height 12
click at [772, 418] on button "Non-technical" at bounding box center [772, 424] width 12 height 12
click at [774, 439] on label "Somewhat" at bounding box center [843, 446] width 153 height 15
click at [774, 440] on button "Somewhat" at bounding box center [772, 446] width 12 height 12
click at [772, 418] on button "Non-technical" at bounding box center [772, 424] width 12 height 12
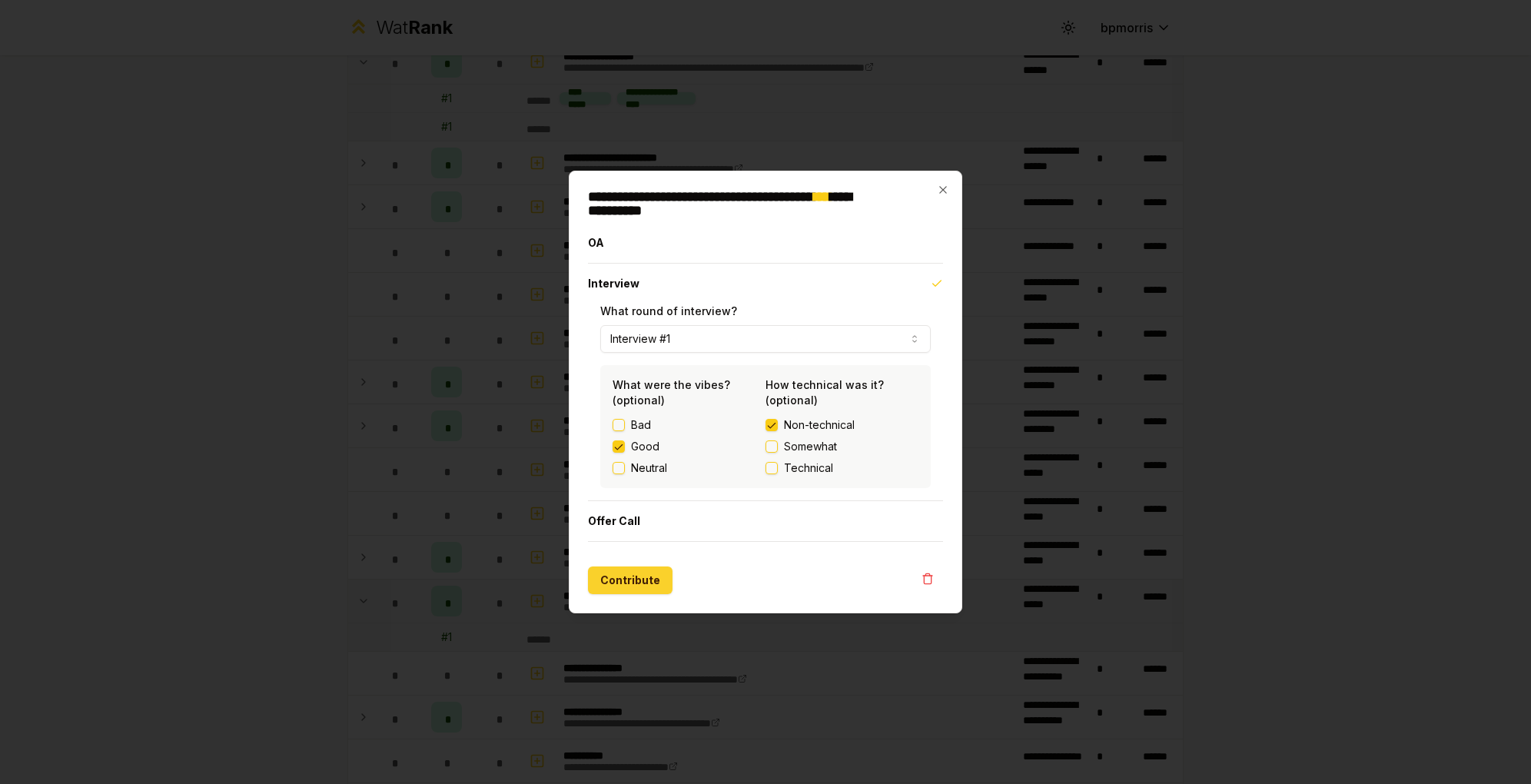
click at [658, 567] on button "Contribute" at bounding box center [630, 580] width 84 height 28
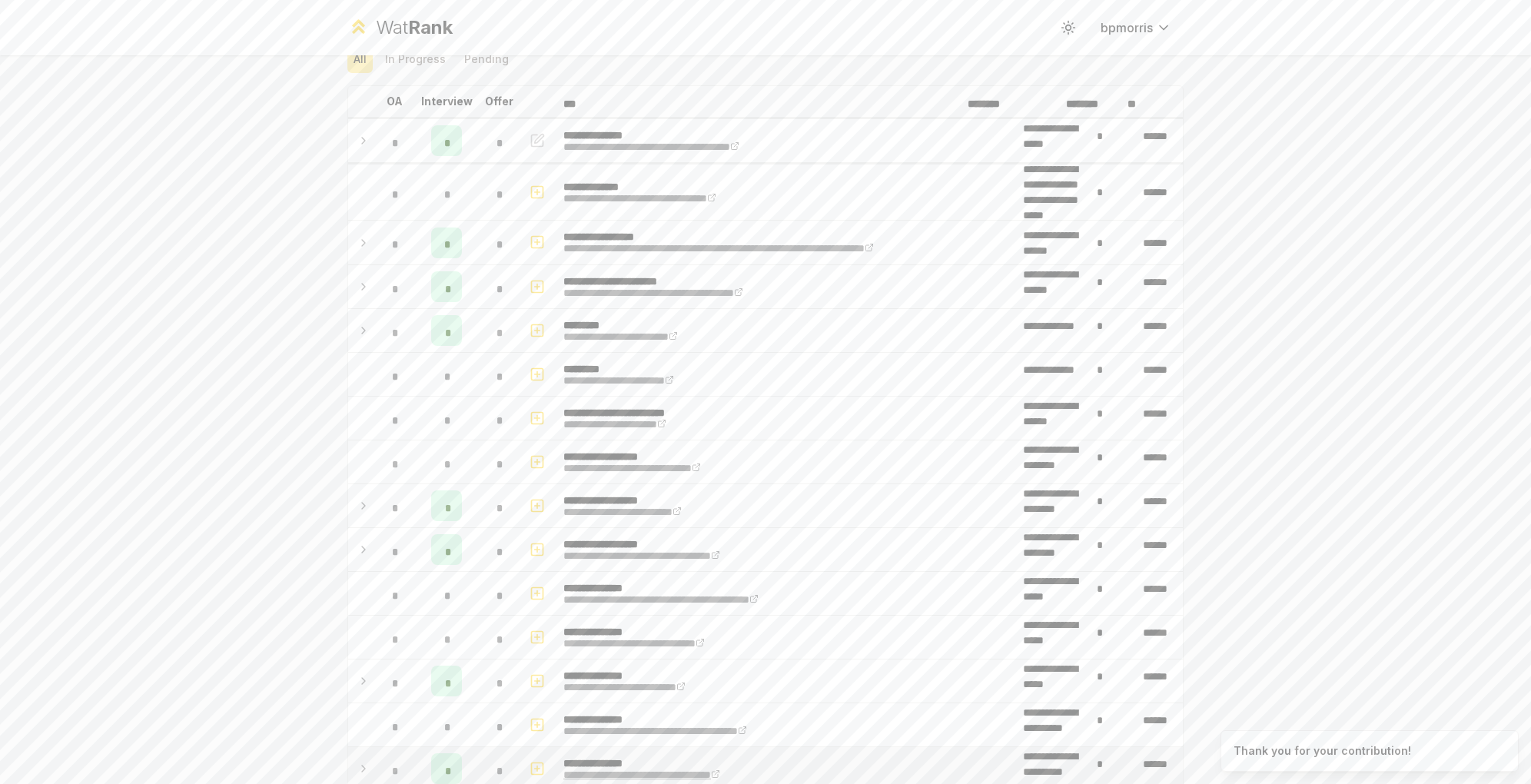
scroll to position [78, 0]
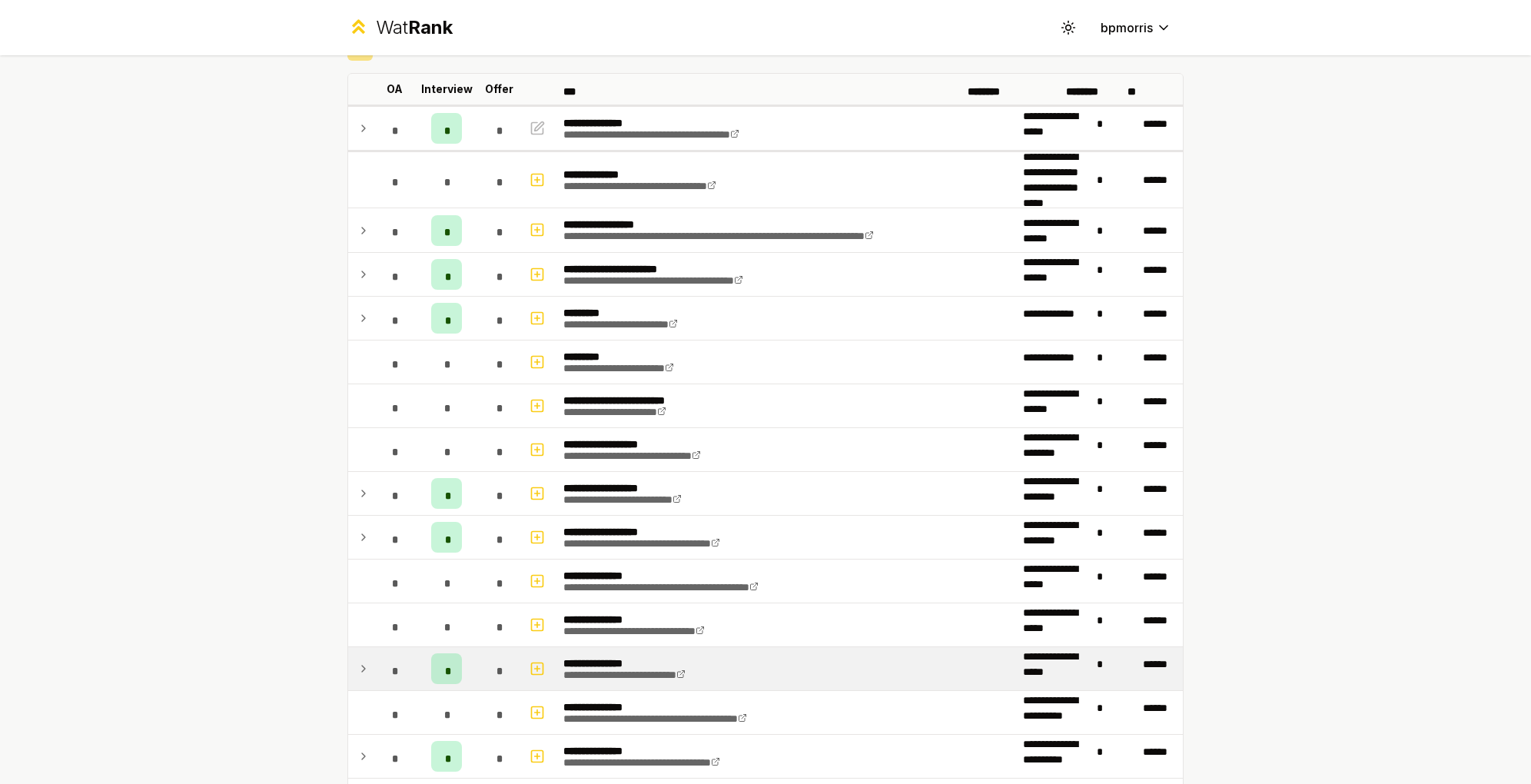
click at [1017, 647] on td "**********" at bounding box center [1053, 663] width 74 height 34
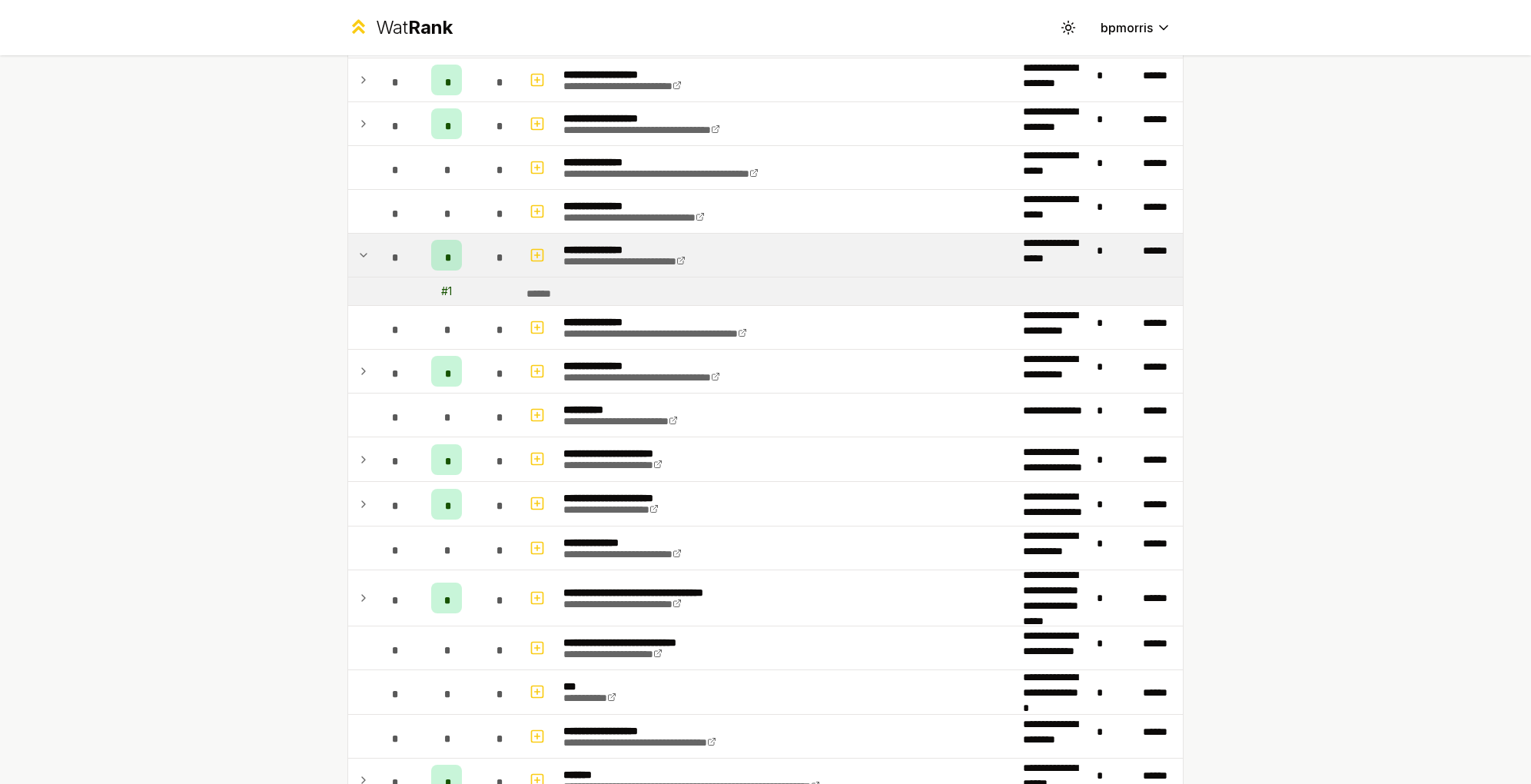
scroll to position [489, 0]
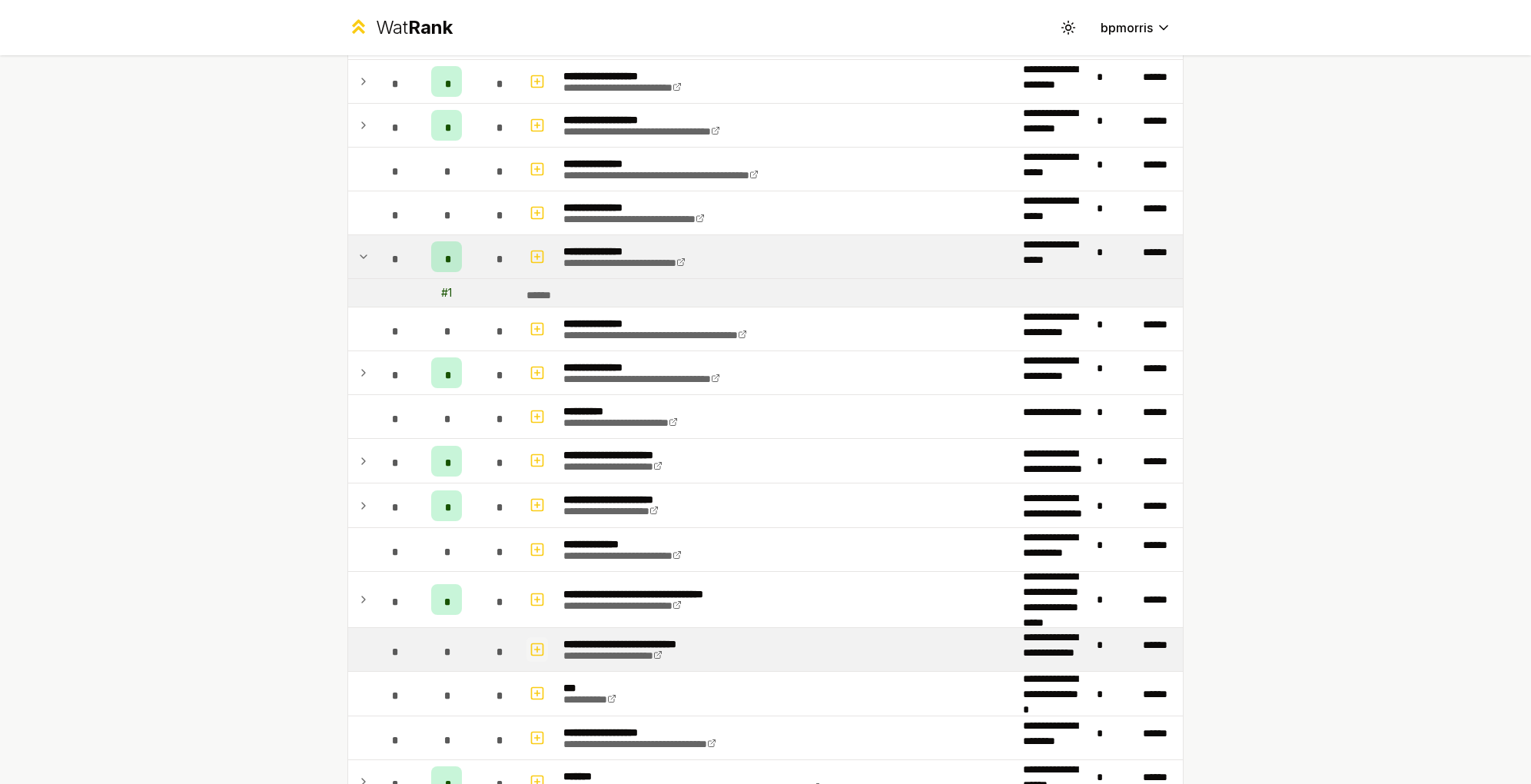
click at [545, 640] on icon "button" at bounding box center [537, 649] width 15 height 18
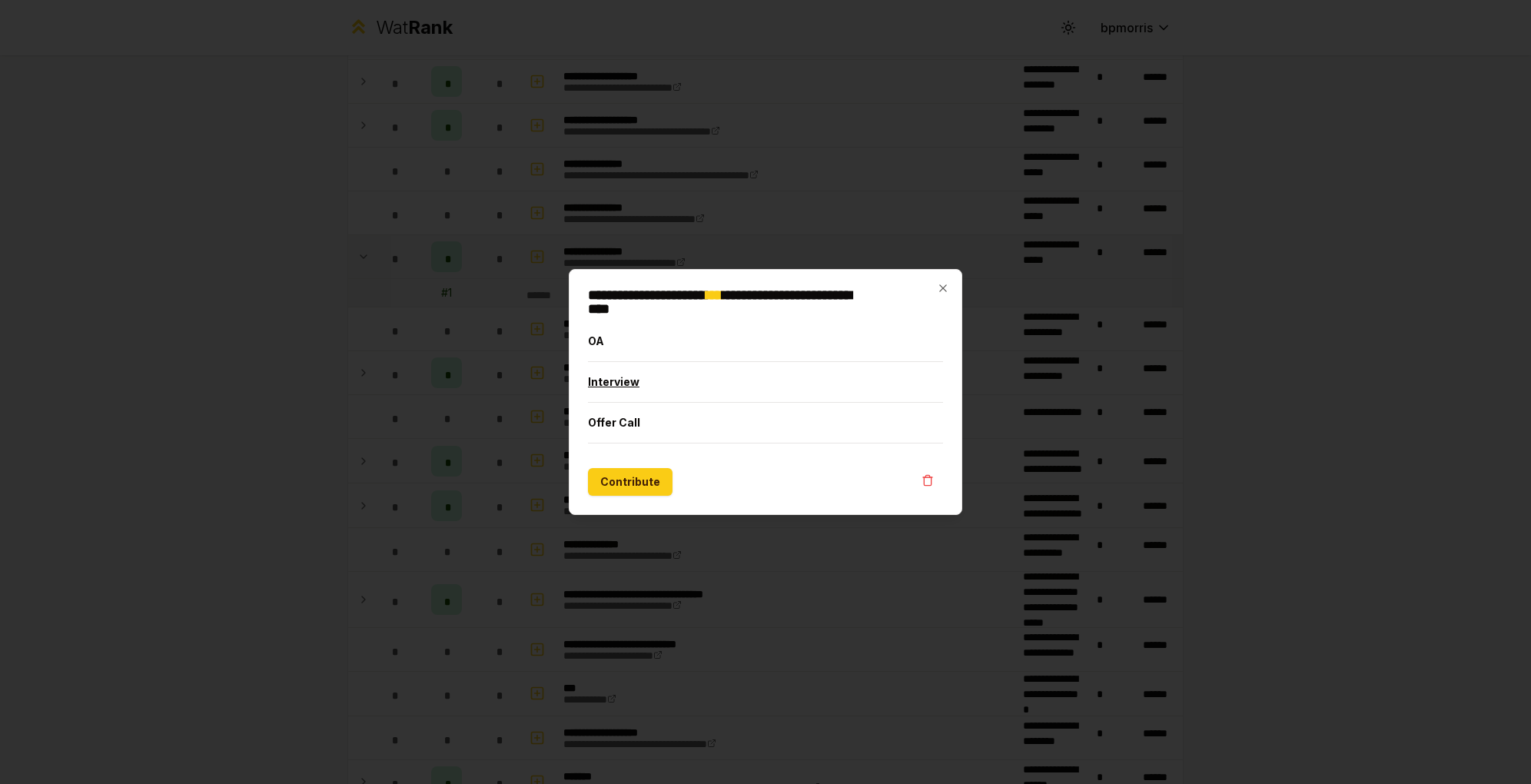
click at [757, 376] on button "Interview" at bounding box center [765, 382] width 355 height 40
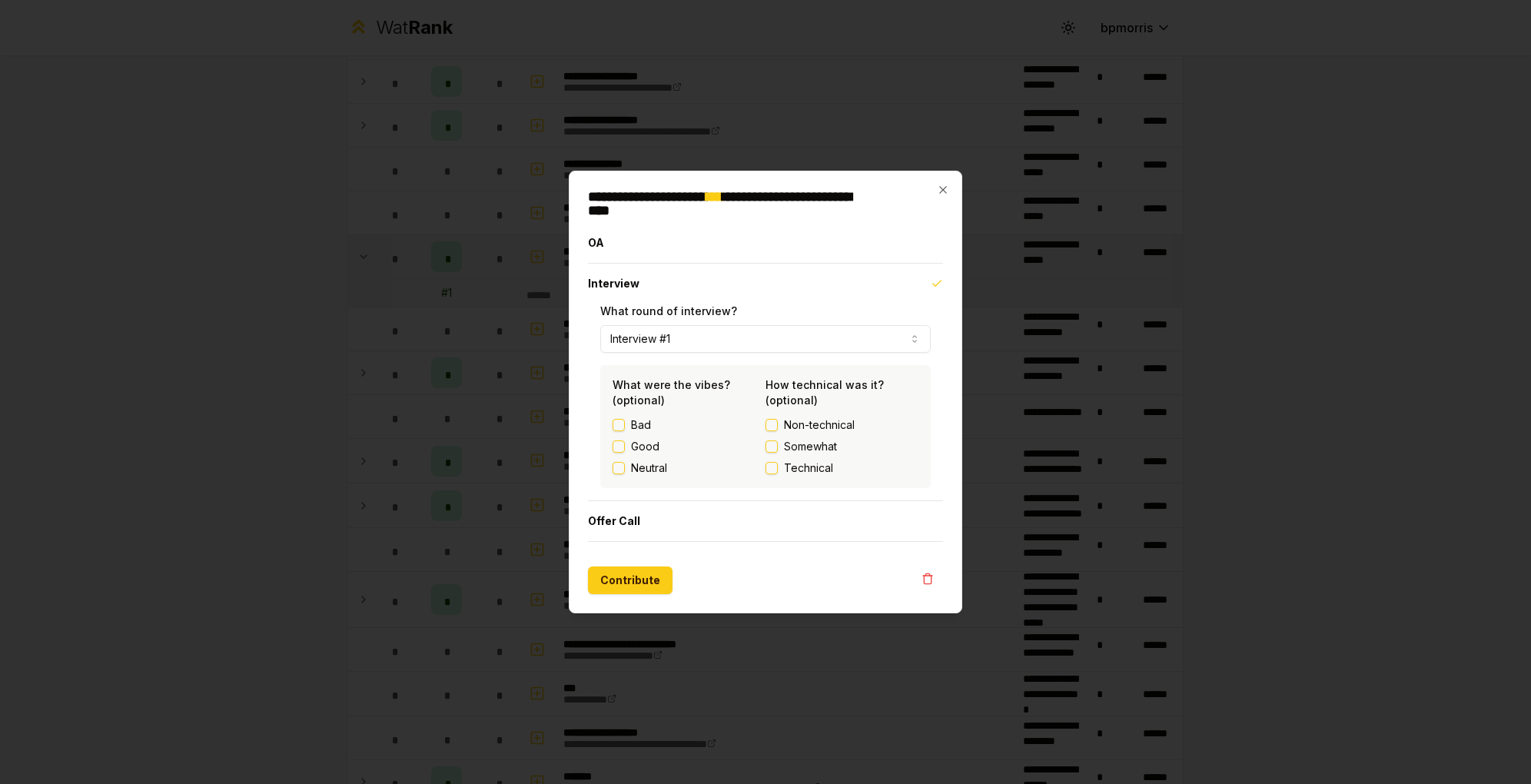
click at [625, 440] on button "Good" at bounding box center [619, 446] width 12 height 12
click at [777, 420] on label "Non-technical" at bounding box center [843, 425] width 153 height 15
click at [777, 420] on button "Non-technical" at bounding box center [772, 424] width 12 height 12
click at [667, 567] on button "Contribute" at bounding box center [630, 580] width 84 height 28
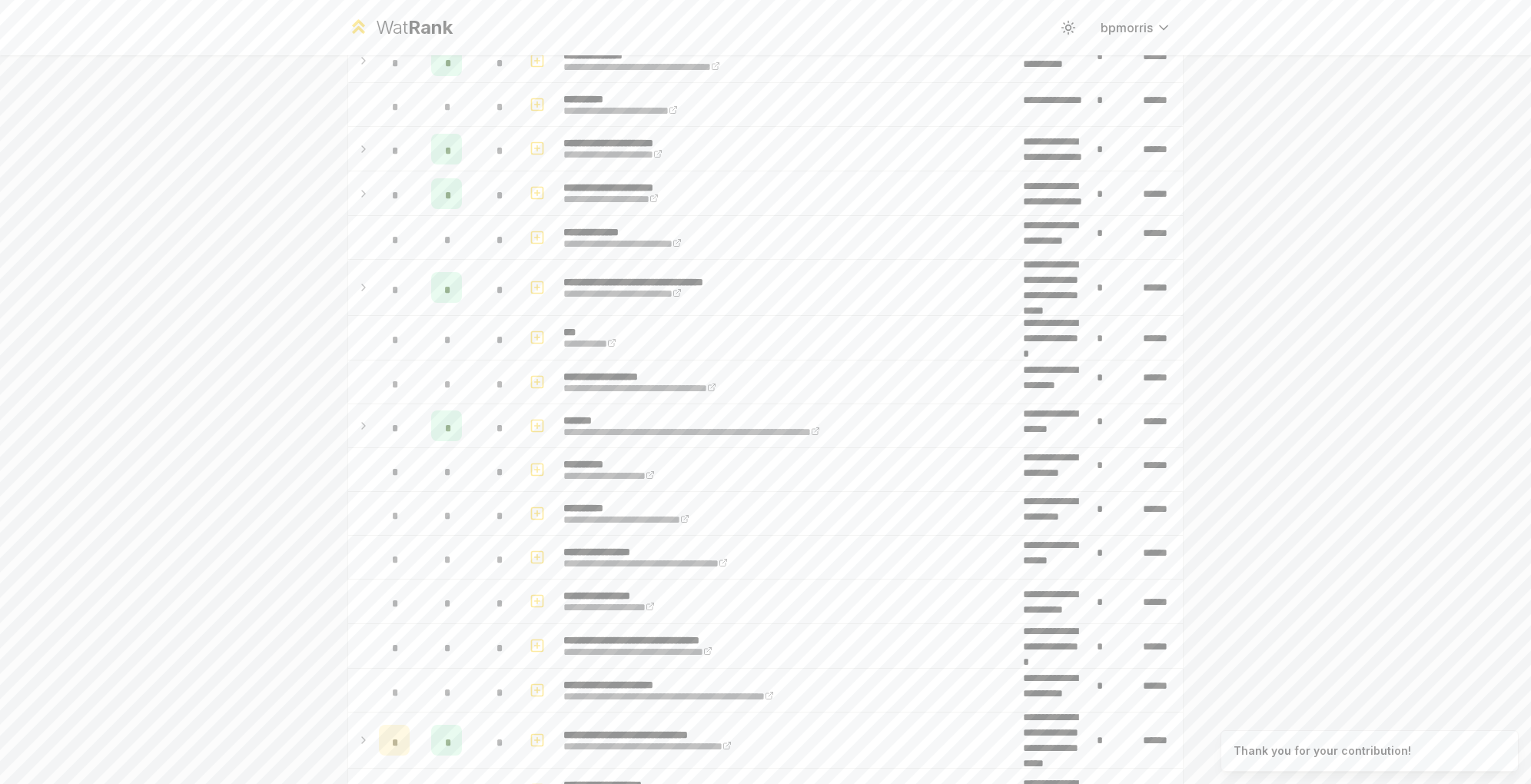
scroll to position [818, 0]
